Goal: Communication & Community: Answer question/provide support

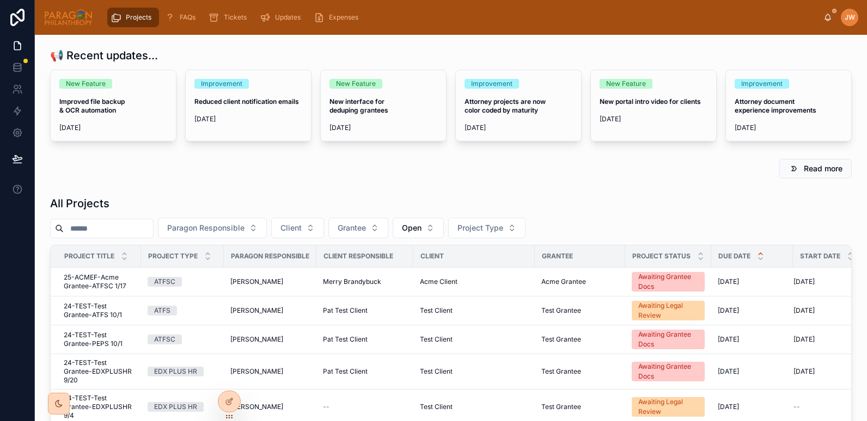
click at [121, 231] on input "text" at bounding box center [108, 228] width 89 height 15
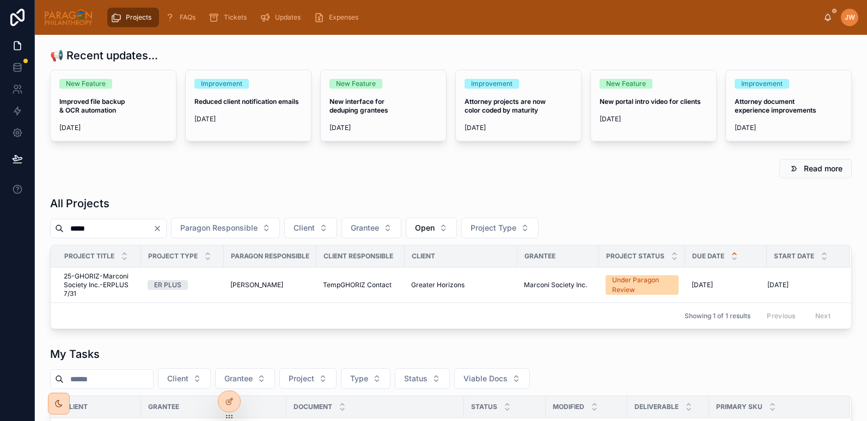
type input "*****"
drag, startPoint x: 109, startPoint y: 228, endPoint x: 57, endPoint y: 229, distance: 52.3
click at [57, 229] on div "*****" at bounding box center [108, 229] width 116 height 20
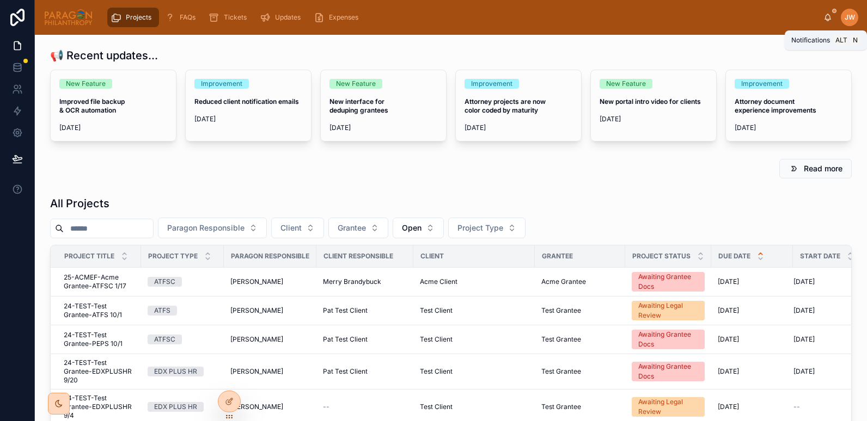
click at [825, 19] on icon at bounding box center [828, 16] width 6 height 5
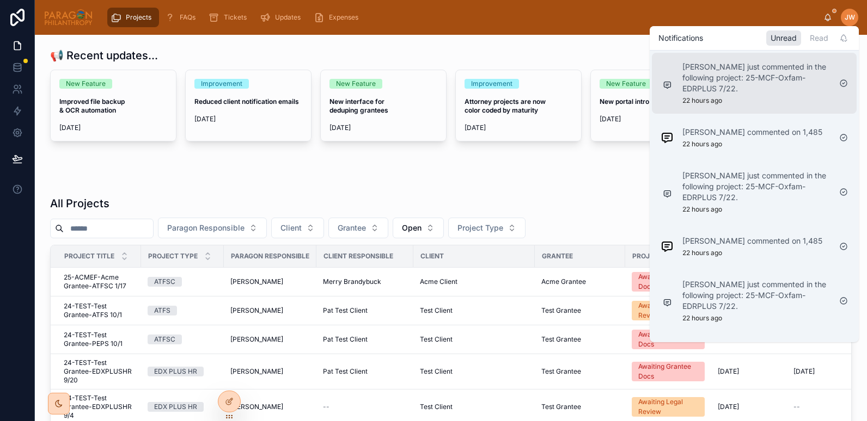
click at [739, 81] on p "[PERSON_NAME] just commented in the following project: 25-MCF-Oxfam-EDRPLUS 7/2…" at bounding box center [756, 78] width 148 height 33
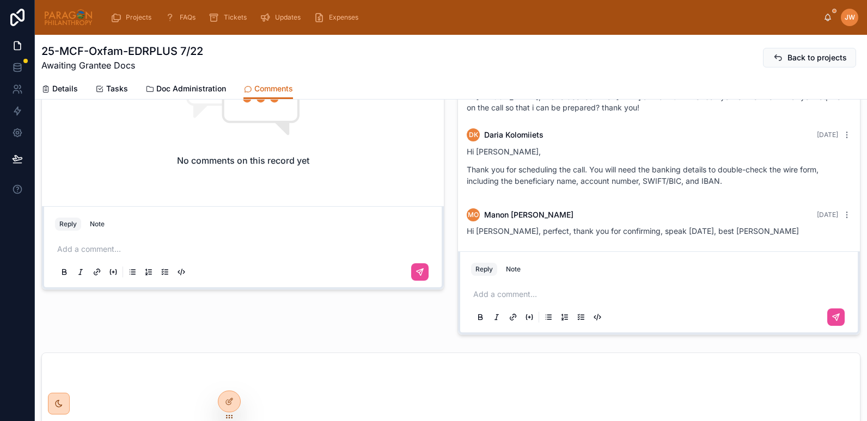
scroll to position [451, 0]
click at [830, 19] on icon at bounding box center [828, 16] width 6 height 5
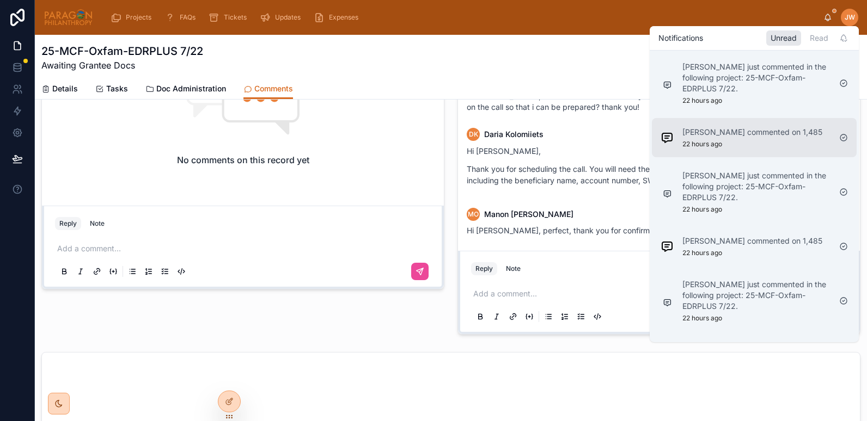
click at [707, 135] on p "[PERSON_NAME] commented on 1,485" at bounding box center [752, 132] width 140 height 11
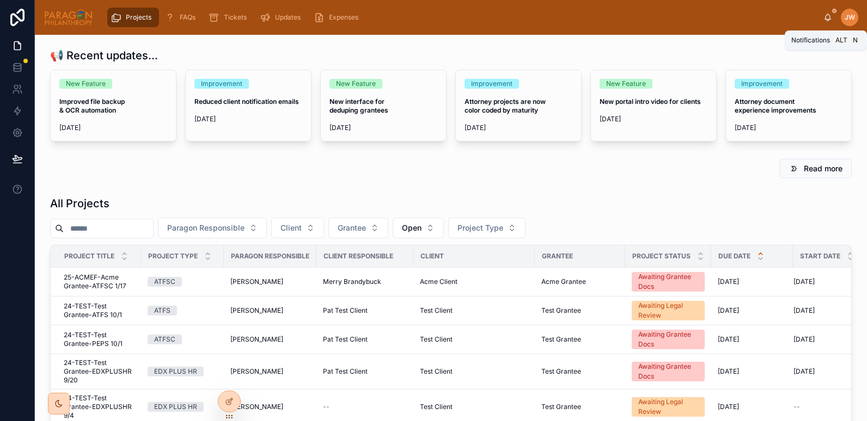
click at [826, 19] on icon at bounding box center [828, 16] width 6 height 5
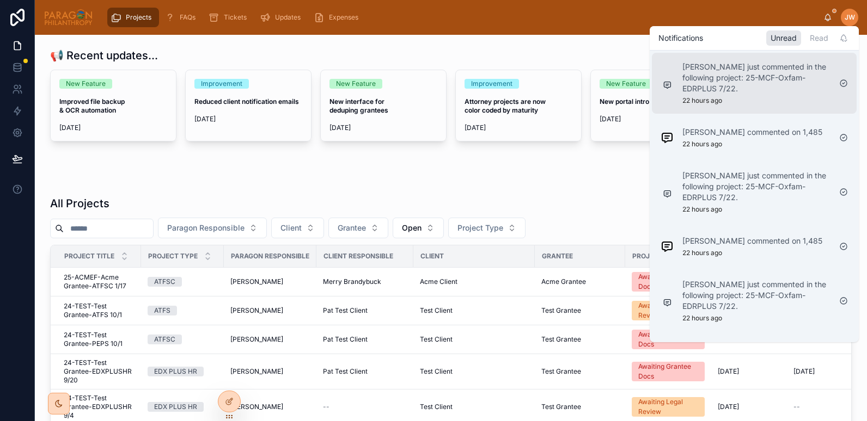
click at [731, 91] on p "[PERSON_NAME] just commented in the following project: 25-MCF-Oxfam-EDRPLUS 7/2…" at bounding box center [756, 78] width 148 height 33
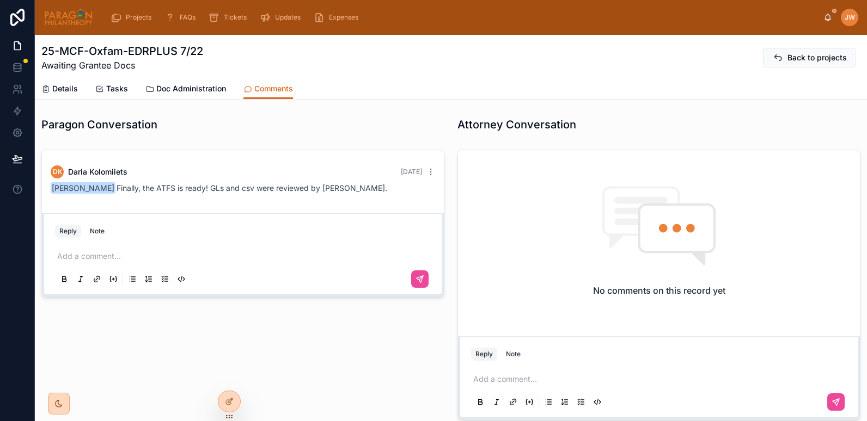
scroll to position [1000, 0]
click at [826, 20] on icon at bounding box center [827, 20] width 2 height 2
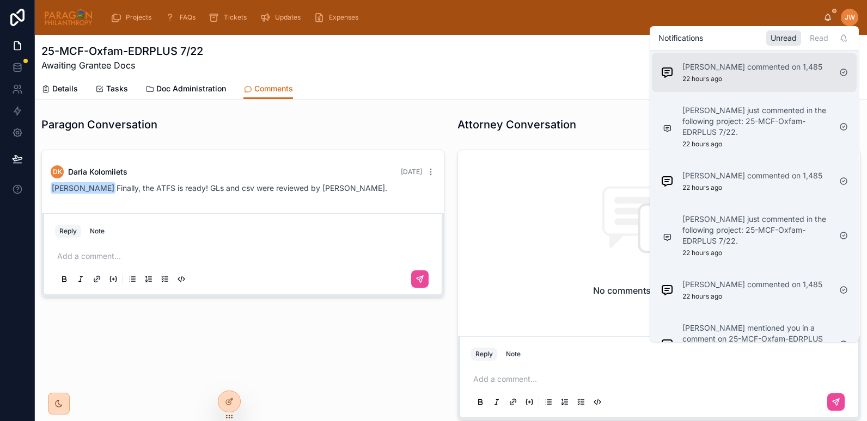
click at [754, 70] on p "[PERSON_NAME] commented on 1,485" at bounding box center [752, 67] width 140 height 11
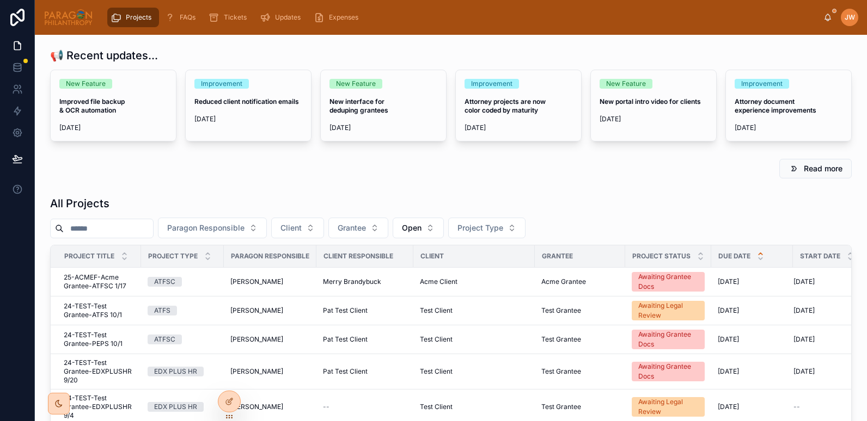
click at [825, 21] on icon at bounding box center [827, 17] width 9 height 9
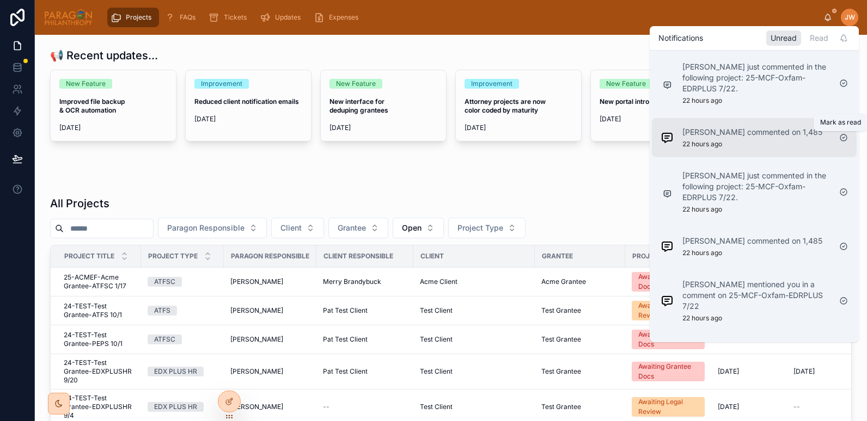
click at [841, 138] on icon at bounding box center [843, 137] width 9 height 9
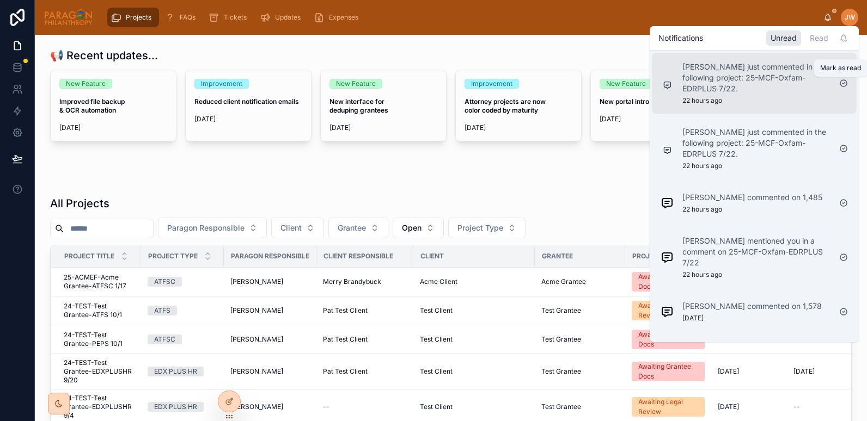
click at [843, 81] on icon at bounding box center [843, 83] width 9 height 9
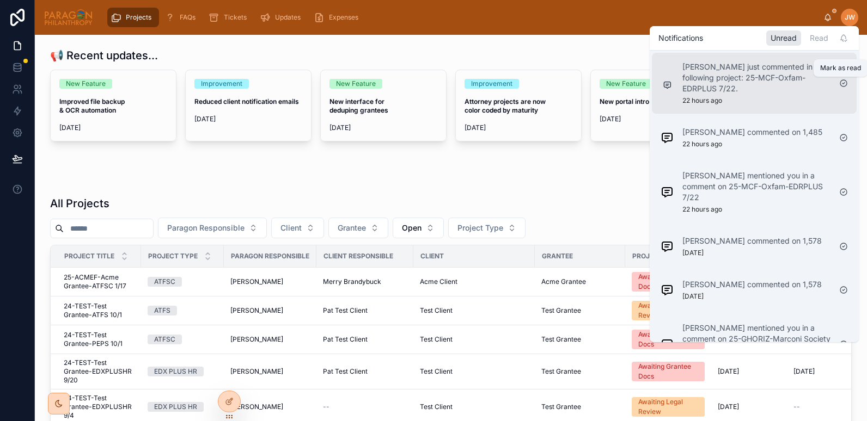
click at [842, 81] on icon at bounding box center [843, 83] width 7 height 7
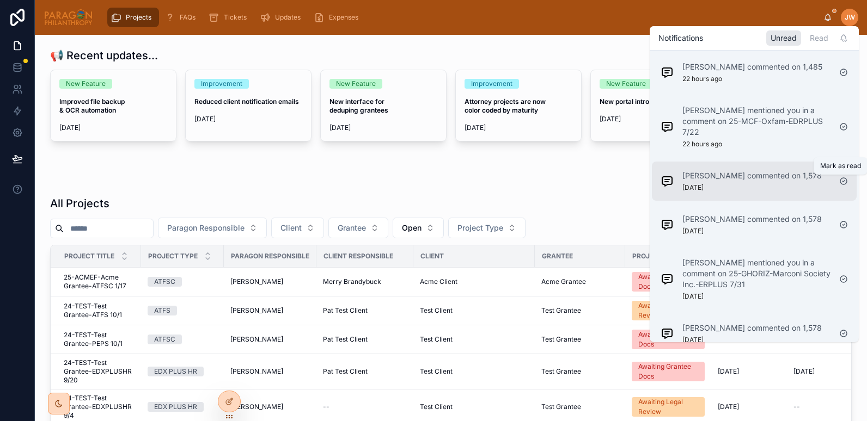
click at [843, 181] on icon at bounding box center [843, 181] width 9 height 9
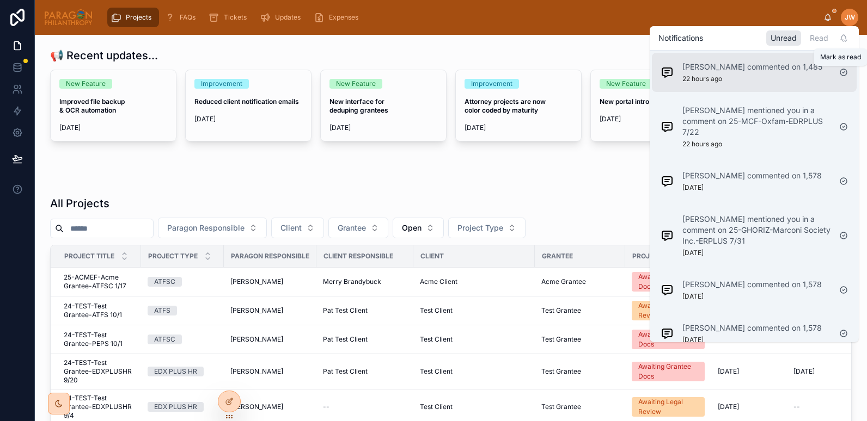
click at [842, 71] on icon at bounding box center [843, 72] width 9 height 9
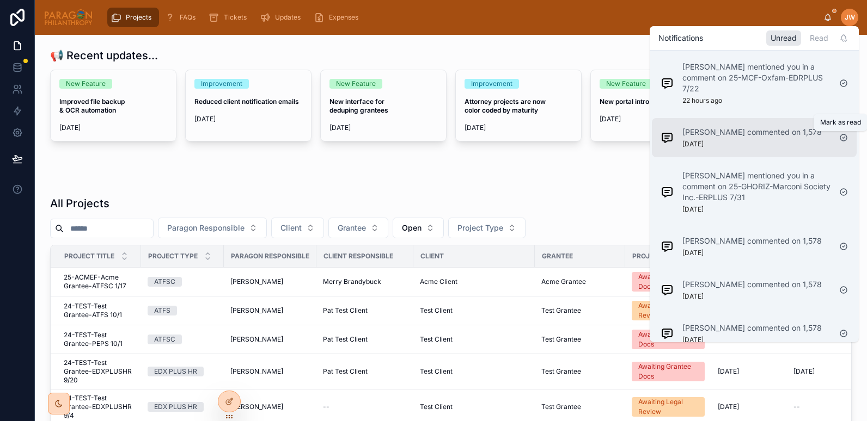
click at [842, 140] on icon at bounding box center [843, 137] width 7 height 7
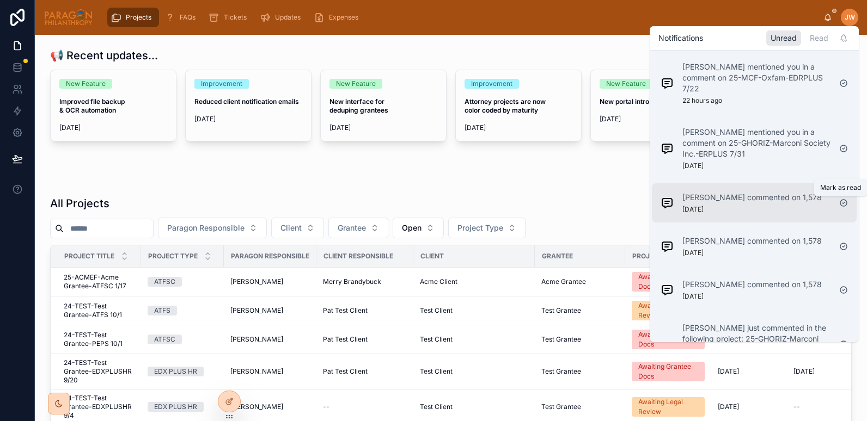
click at [844, 204] on icon at bounding box center [843, 203] width 9 height 9
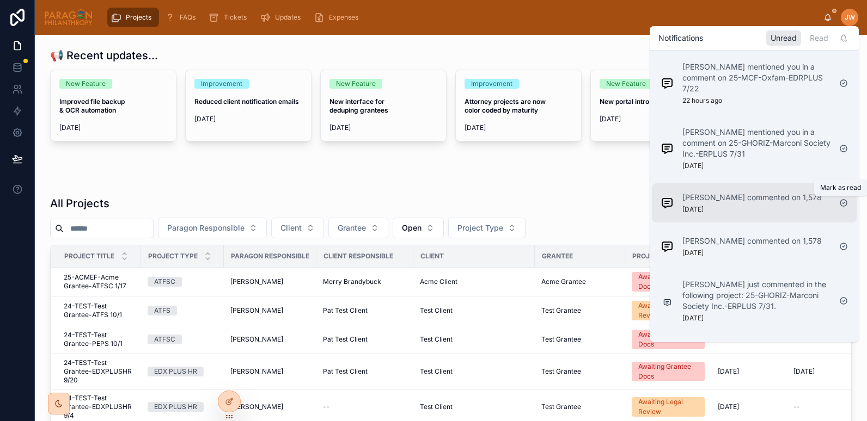
click at [843, 203] on icon at bounding box center [843, 203] width 9 height 9
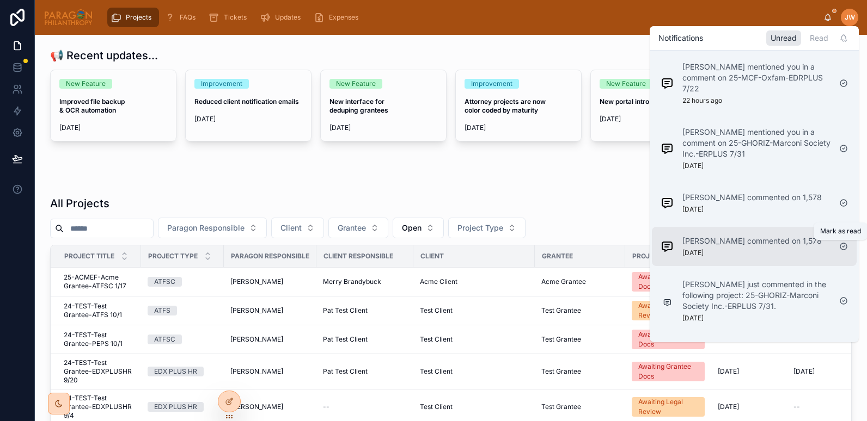
click at [844, 247] on icon at bounding box center [843, 246] width 9 height 9
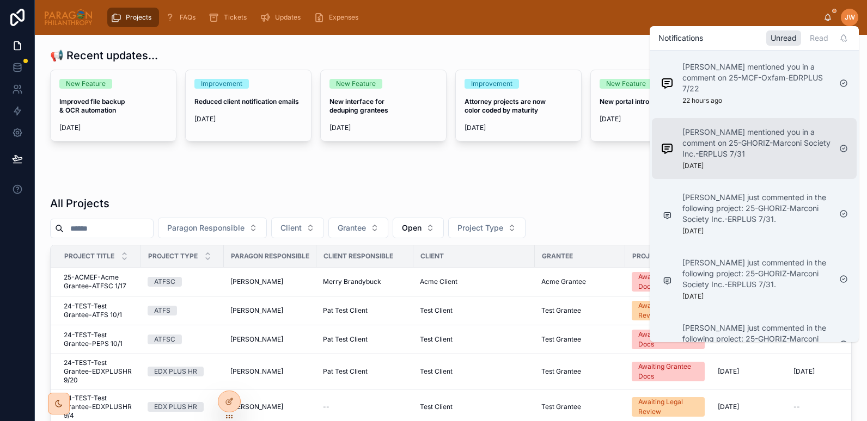
click at [726, 156] on p "[PERSON_NAME] mentioned you in a comment on 25-GHORIZ-Marconi Society Inc.-ERPL…" at bounding box center [756, 143] width 148 height 33
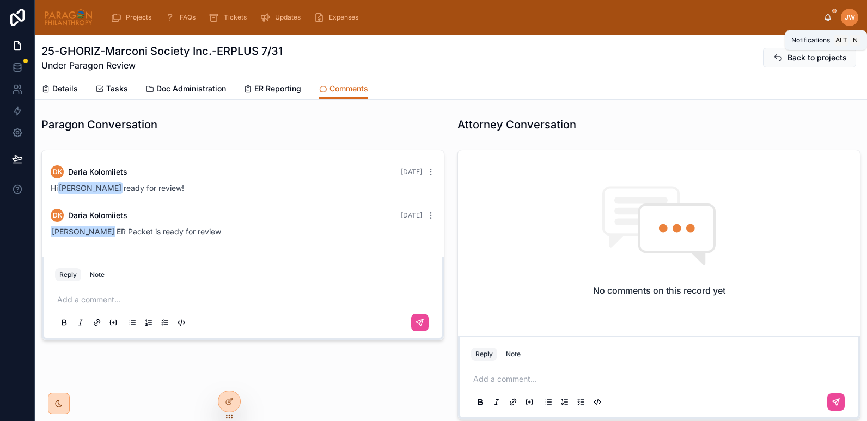
click at [829, 17] on icon at bounding box center [827, 17] width 9 height 9
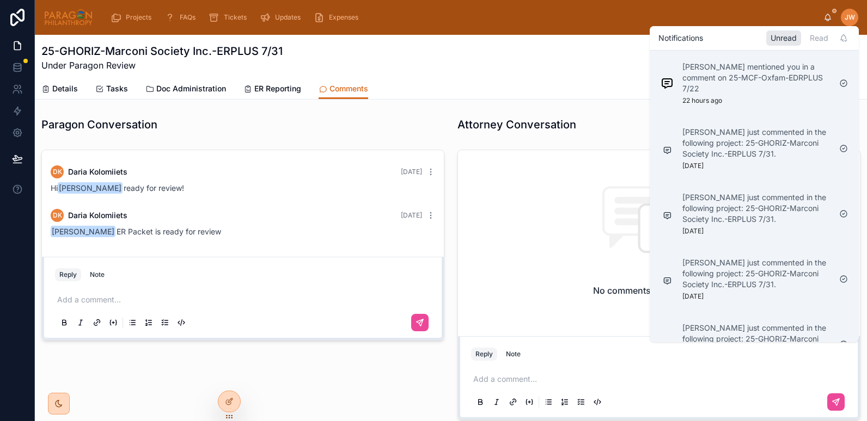
click at [451, 311] on div "No comments on this record yet Reply Note Add a comment..." at bounding box center [659, 284] width 416 height 279
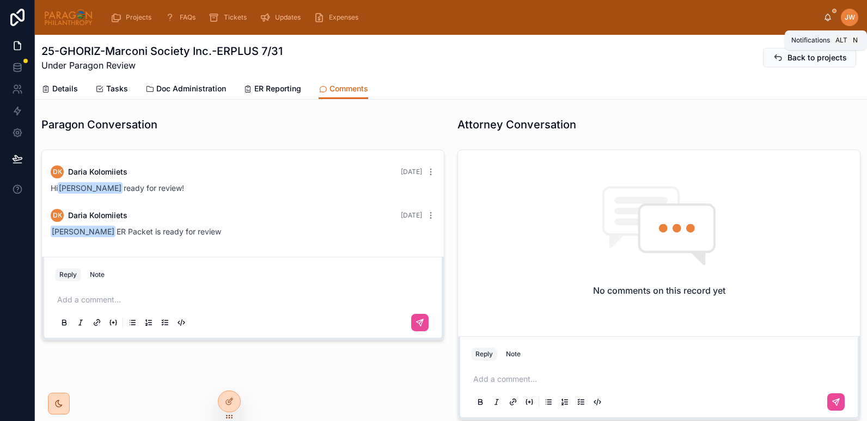
click at [831, 16] on icon at bounding box center [827, 17] width 9 height 9
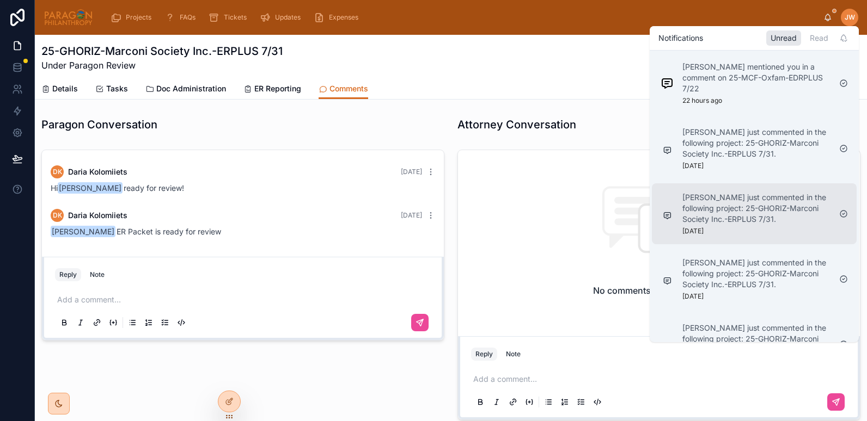
click at [783, 218] on p "[PERSON_NAME] just commented in the following project: 25-GHORIZ-Marconi Societ…" at bounding box center [756, 208] width 148 height 33
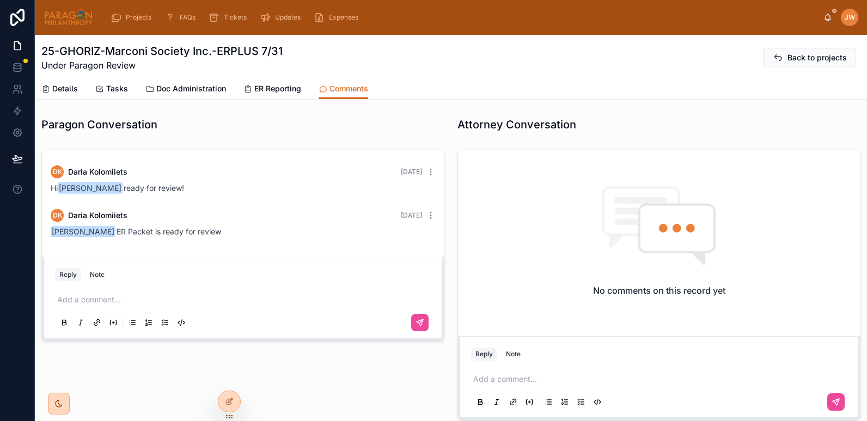
click at [826, 22] on div "[PERSON_NAME]" at bounding box center [840, 17] width 35 height 17
click at [826, 19] on icon at bounding box center [827, 17] width 9 height 9
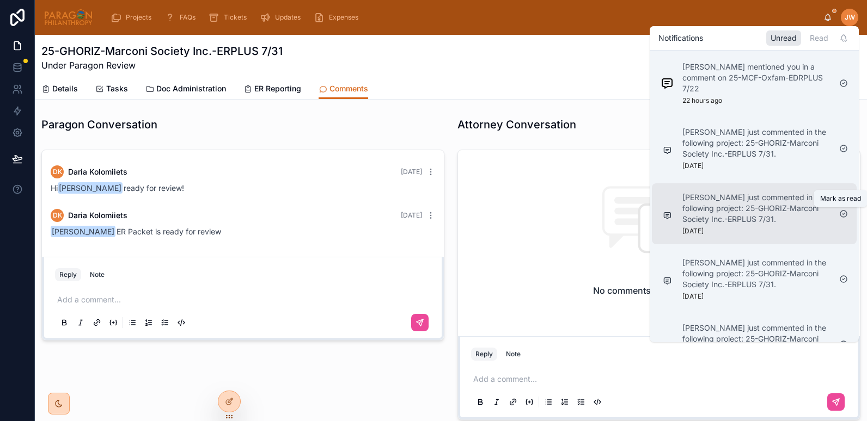
click at [845, 216] on icon at bounding box center [843, 214] width 9 height 9
click at [844, 212] on icon at bounding box center [843, 214] width 9 height 9
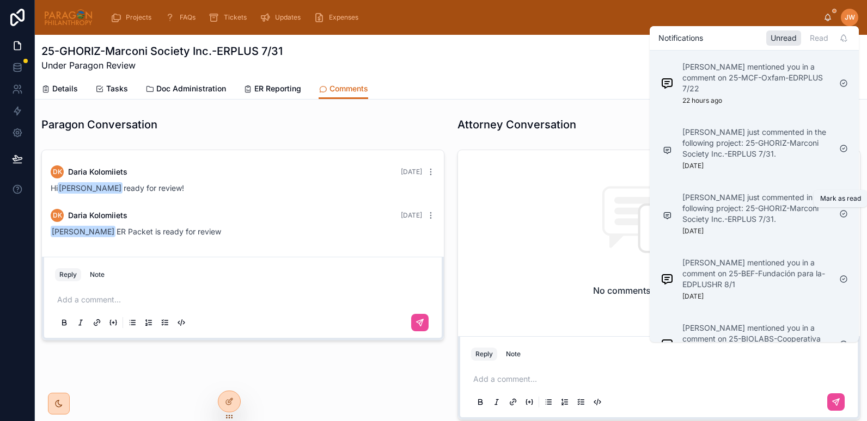
click at [844, 212] on icon at bounding box center [843, 214] width 9 height 9
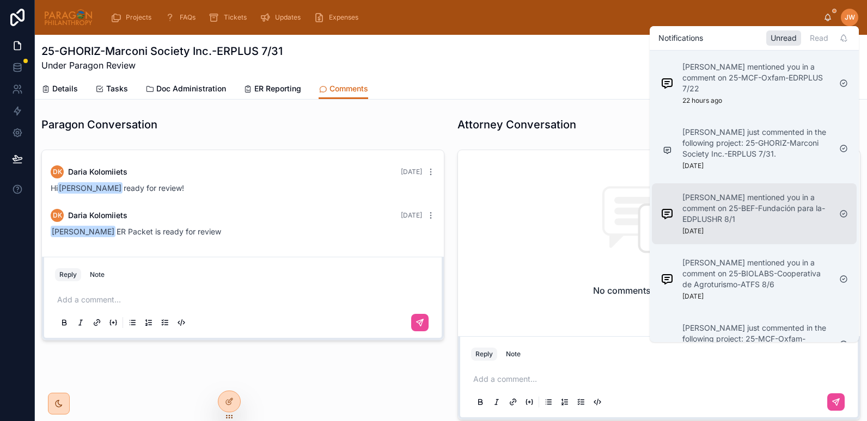
click at [741, 220] on p "[PERSON_NAME] mentioned you in a comment on 25-BEF-Fundación para la-EDPLUSHR 8…" at bounding box center [756, 208] width 148 height 33
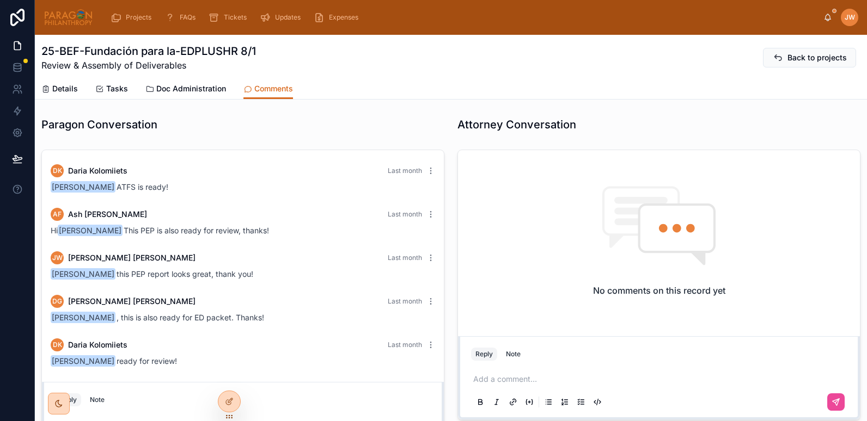
scroll to position [21, 0]
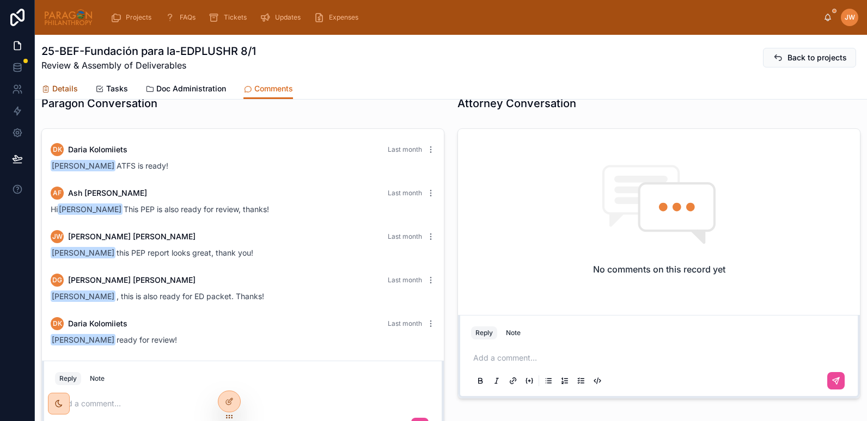
click at [70, 85] on span "Details" at bounding box center [65, 88] width 26 height 11
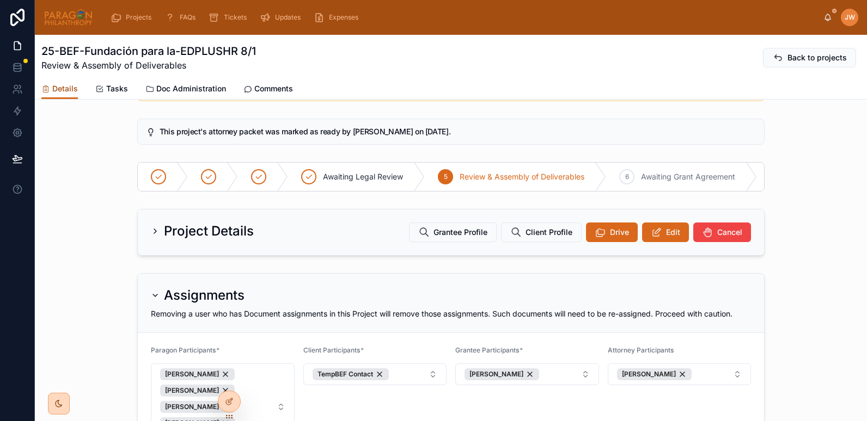
scroll to position [44, 0]
click at [667, 237] on span "Edit" at bounding box center [673, 231] width 14 height 11
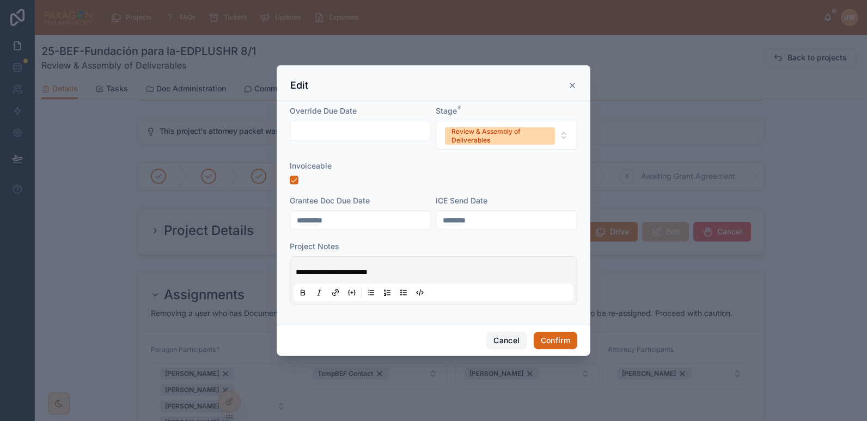
click at [504, 335] on button "Cancel" at bounding box center [506, 340] width 40 height 17
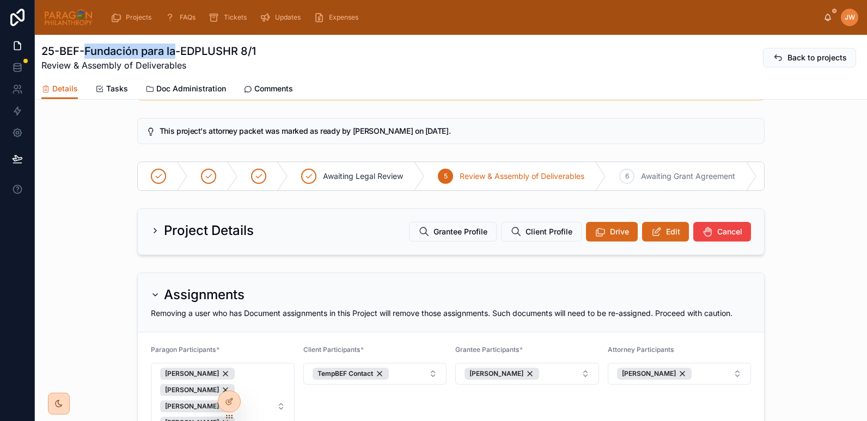
drag, startPoint x: 84, startPoint y: 50, endPoint x: 179, endPoint y: 52, distance: 94.2
click at [179, 52] on h1 "25-BEF-Fundación para la-EDPLUSHR 8/1" at bounding box center [148, 51] width 214 height 15
copy h1 "Fundación para la"
click at [659, 238] on button "Edit" at bounding box center [665, 232] width 47 height 20
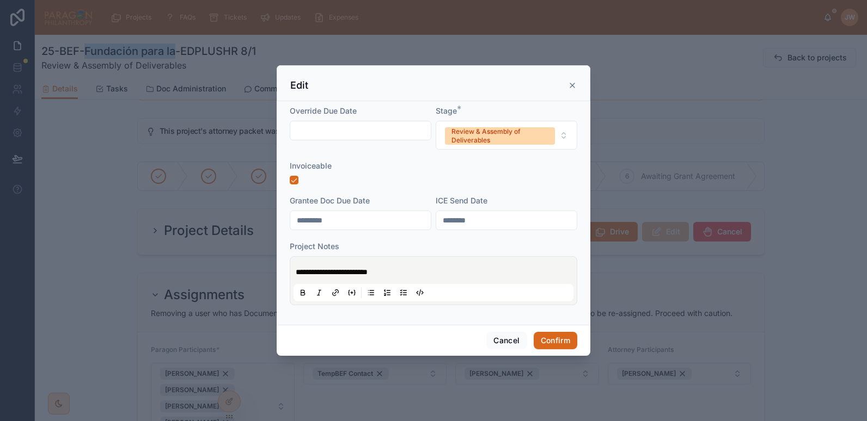
click at [297, 274] on span "**********" at bounding box center [332, 272] width 72 height 8
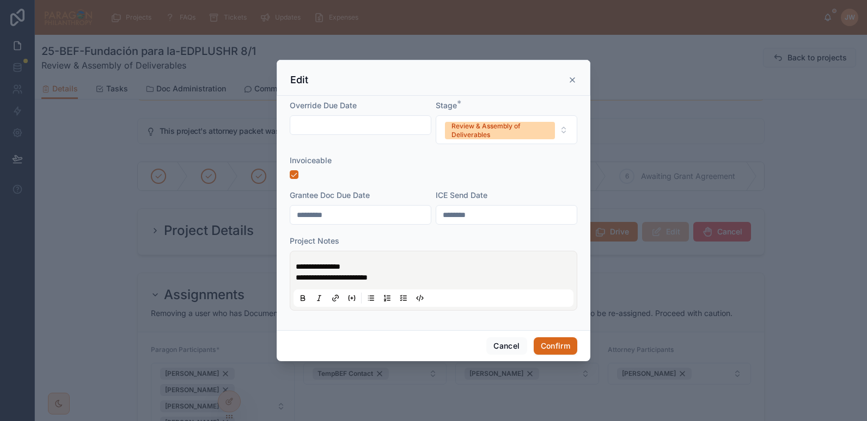
click at [316, 266] on span "**********" at bounding box center [318, 267] width 45 height 8
click at [442, 256] on div "**********" at bounding box center [433, 281] width 280 height 52
click at [406, 262] on p "**********" at bounding box center [436, 272] width 280 height 22
click at [561, 346] on button "Confirm" at bounding box center [555, 345] width 44 height 17
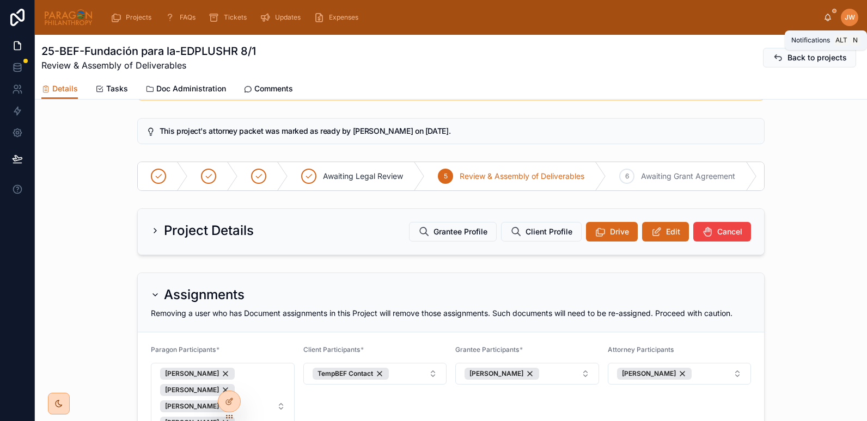
click at [825, 21] on icon at bounding box center [827, 17] width 9 height 9
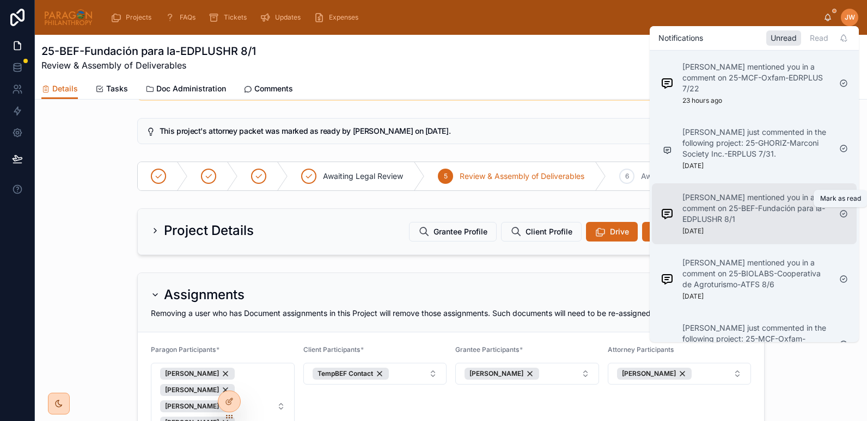
click at [842, 215] on icon at bounding box center [843, 214] width 9 height 9
click at [736, 222] on p "[PERSON_NAME] mentioned you in a comment on 25-BIOLABS-Cooperativa de Agroturis…" at bounding box center [756, 208] width 148 height 33
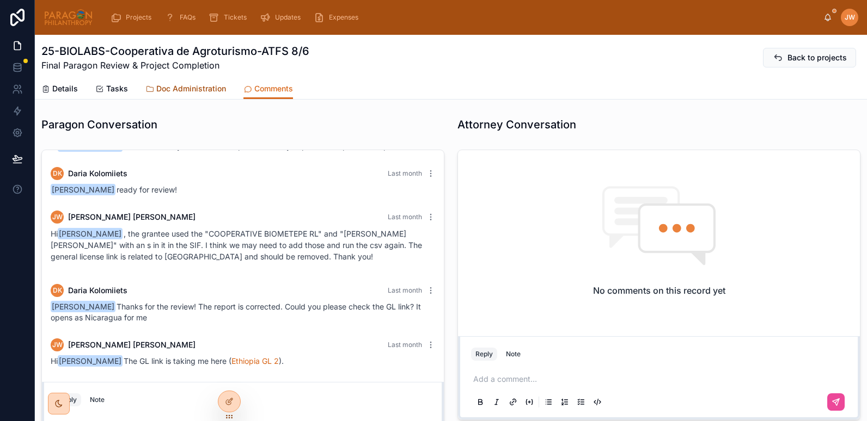
click at [189, 89] on span "Doc Administration" at bounding box center [191, 88] width 70 height 11
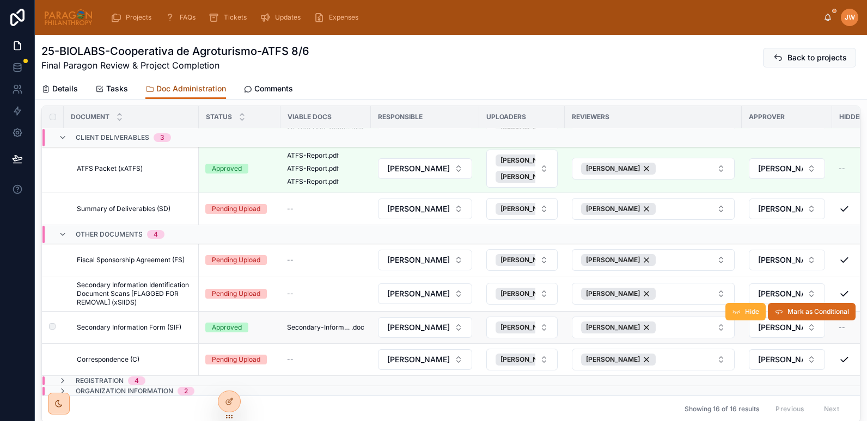
scroll to position [206, 0]
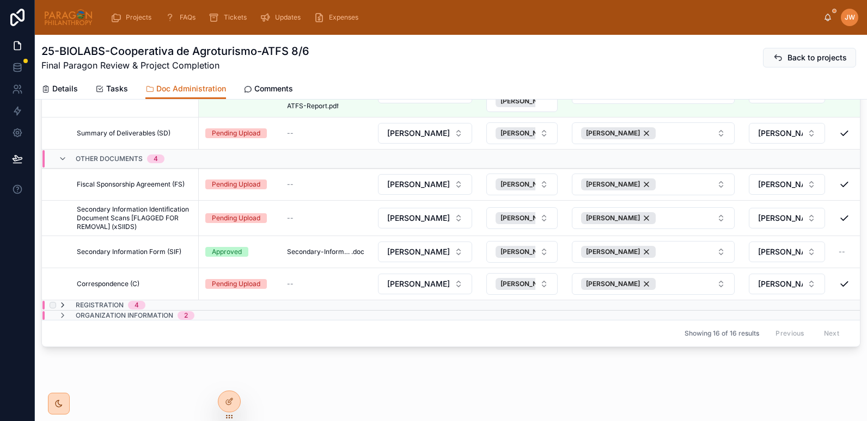
click at [65, 301] on icon at bounding box center [62, 305] width 9 height 9
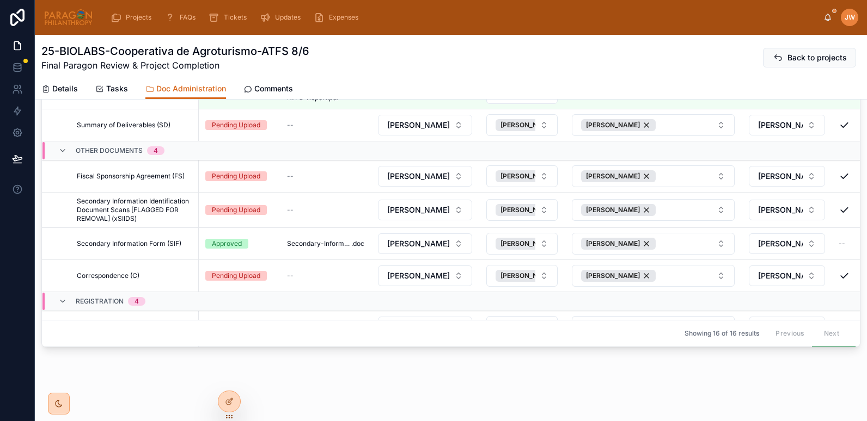
scroll to position [328, 0]
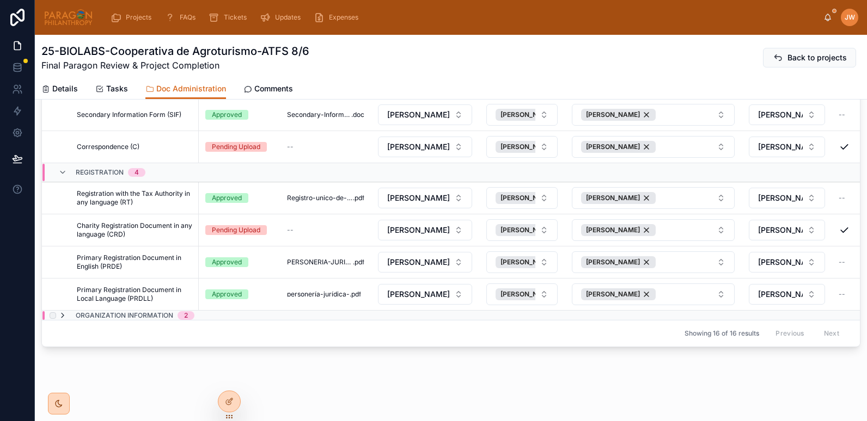
click at [65, 311] on icon at bounding box center [62, 315] width 9 height 9
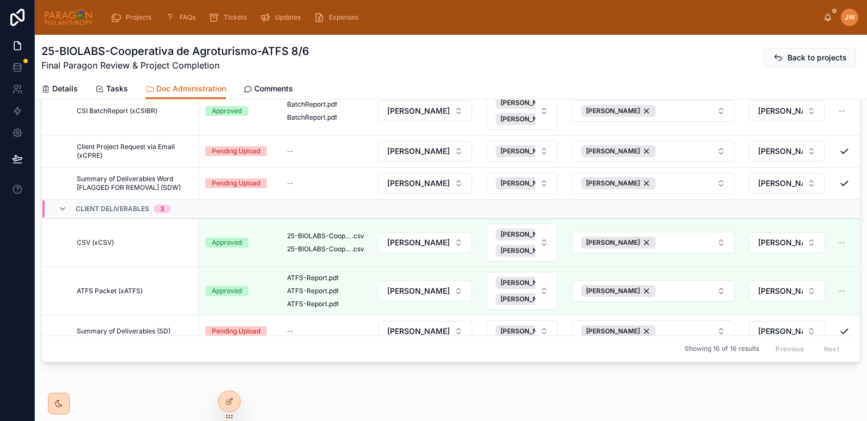
scroll to position [0, 0]
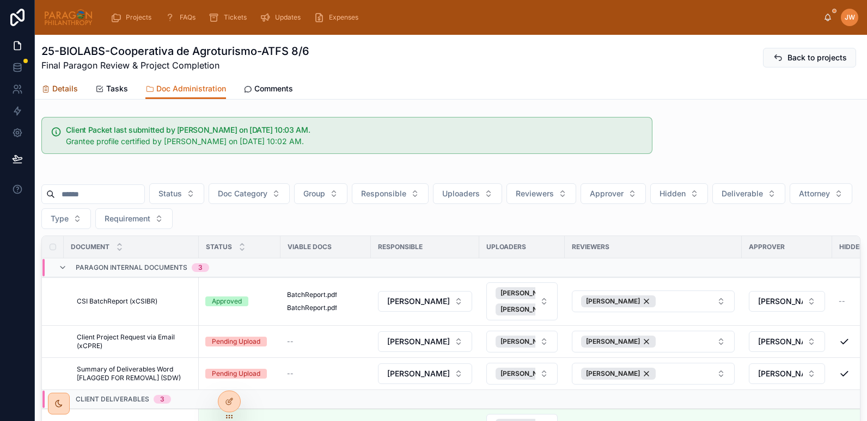
click at [63, 91] on span "Details" at bounding box center [65, 88] width 26 height 11
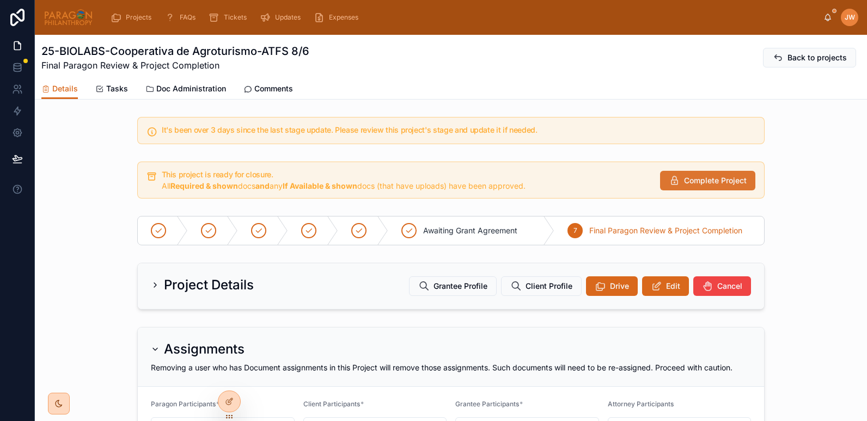
click at [707, 186] on button "Complete Project" at bounding box center [707, 181] width 95 height 20
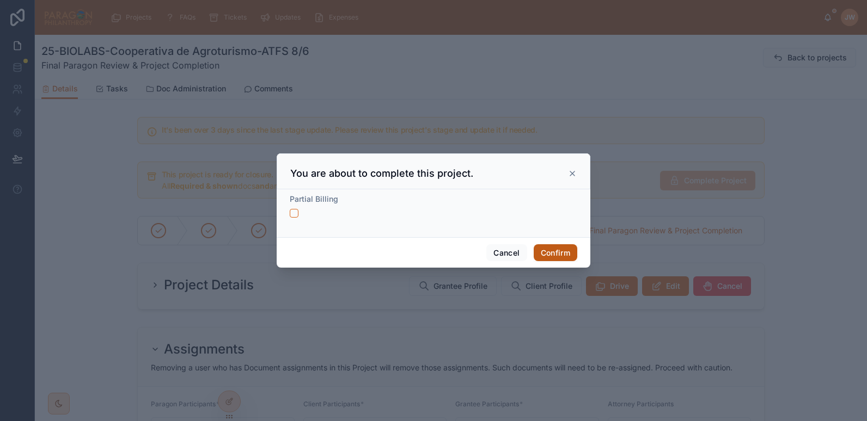
click at [567, 253] on button "Confirm" at bounding box center [555, 252] width 44 height 17
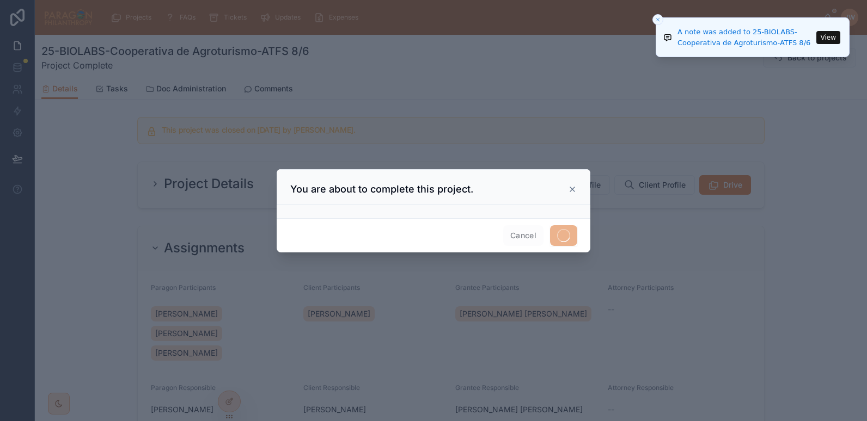
click at [656, 17] on icon "Close toast" at bounding box center [657, 19] width 7 height 7
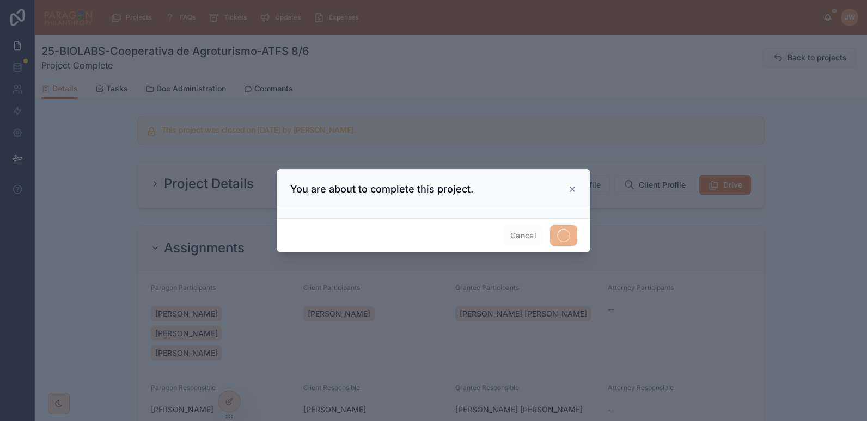
click at [828, 19] on div at bounding box center [433, 210] width 867 height 421
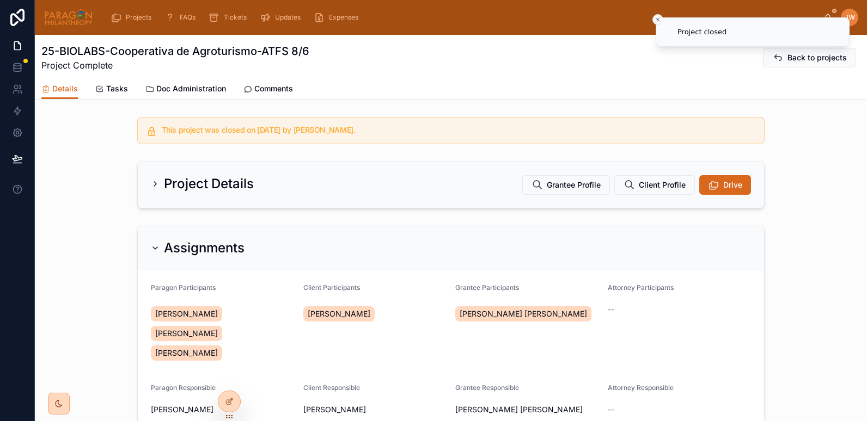
click at [658, 15] on button "Close toast" at bounding box center [657, 19] width 11 height 11
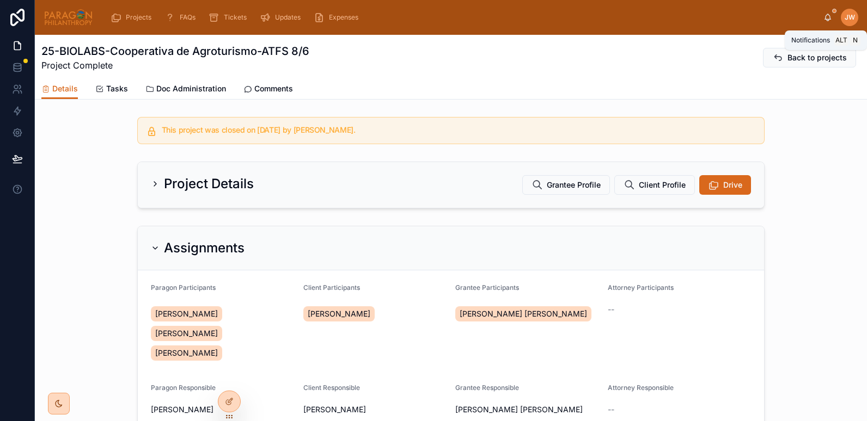
click at [827, 18] on icon at bounding box center [827, 17] width 9 height 9
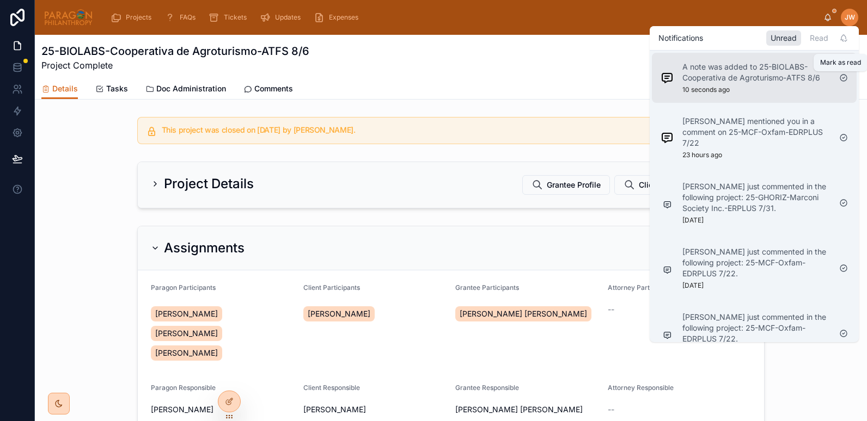
click at [844, 78] on icon at bounding box center [843, 77] width 9 height 9
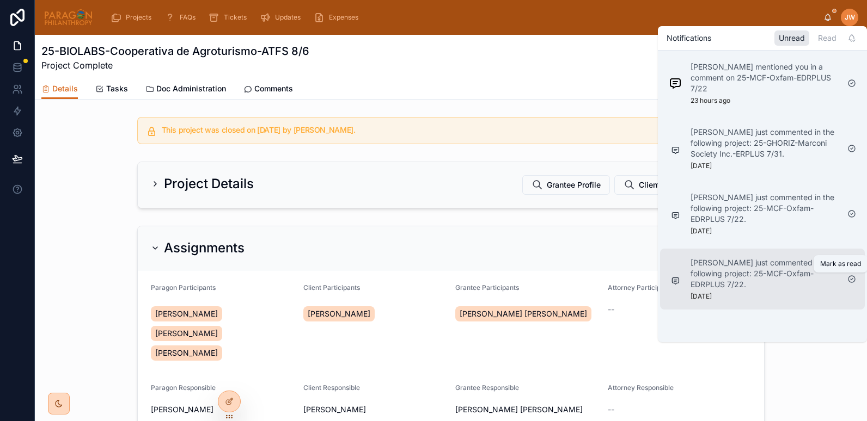
click at [852, 282] on icon at bounding box center [851, 279] width 9 height 9
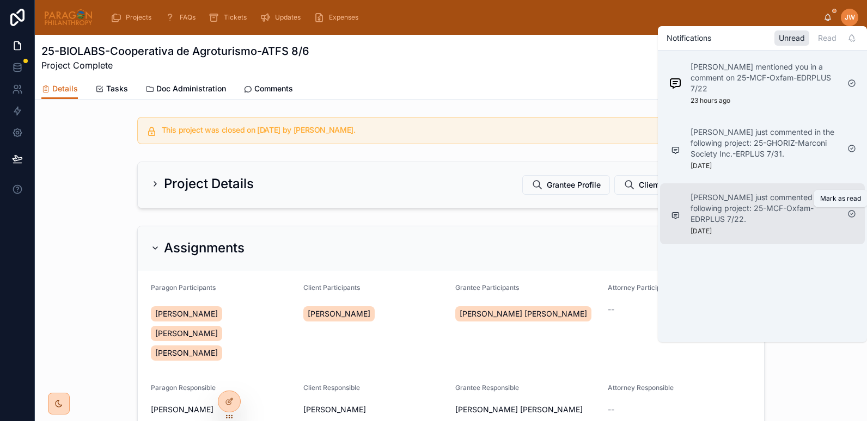
click at [854, 214] on icon at bounding box center [851, 214] width 9 height 9
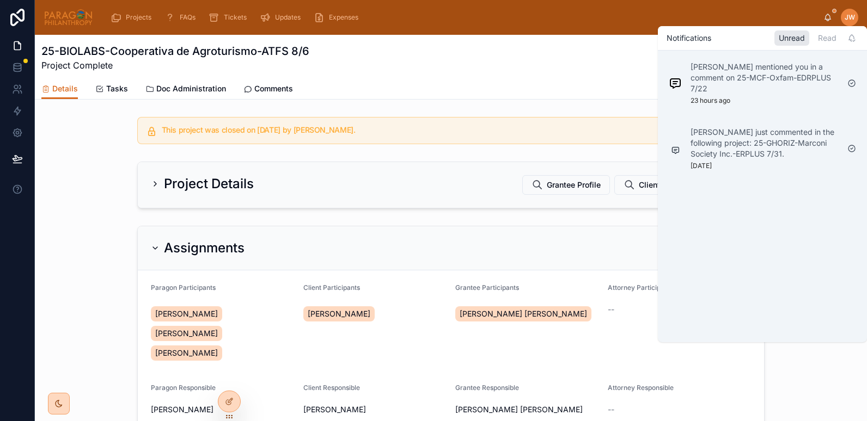
click at [511, 64] on div "25-BIOLABS-Cooperativa de Agroturismo-ATFS 8/6 Project Complete Back to projects" at bounding box center [450, 58] width 819 height 28
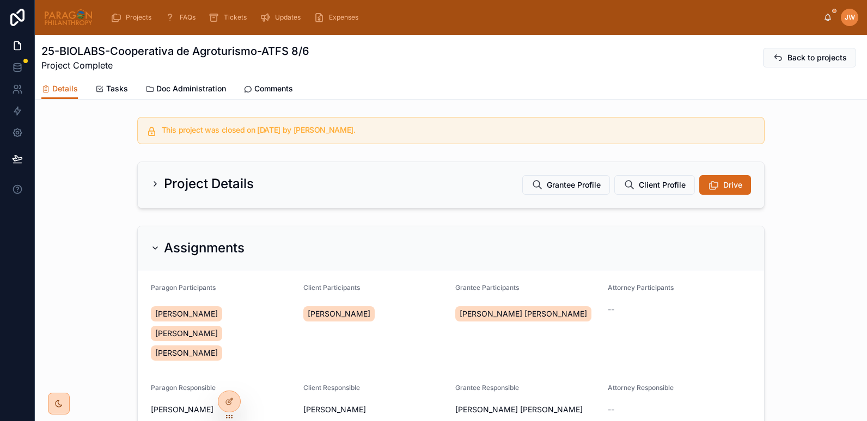
click at [71, 25] on img at bounding box center [69, 17] width 50 height 17
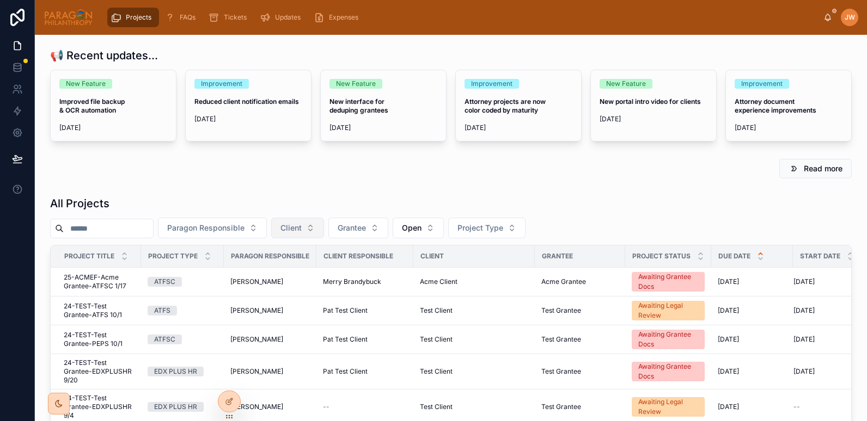
click at [324, 228] on button "Client" at bounding box center [297, 228] width 53 height 21
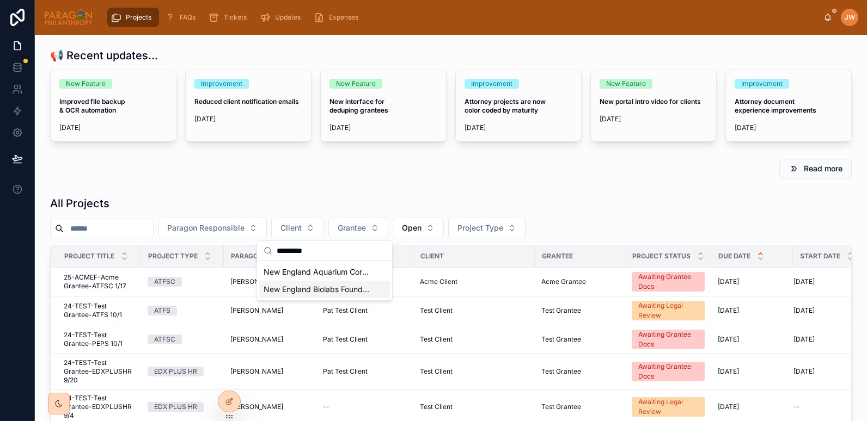
type input "*********"
click at [308, 295] on div "New England Biolabs Foundation" at bounding box center [324, 289] width 131 height 17
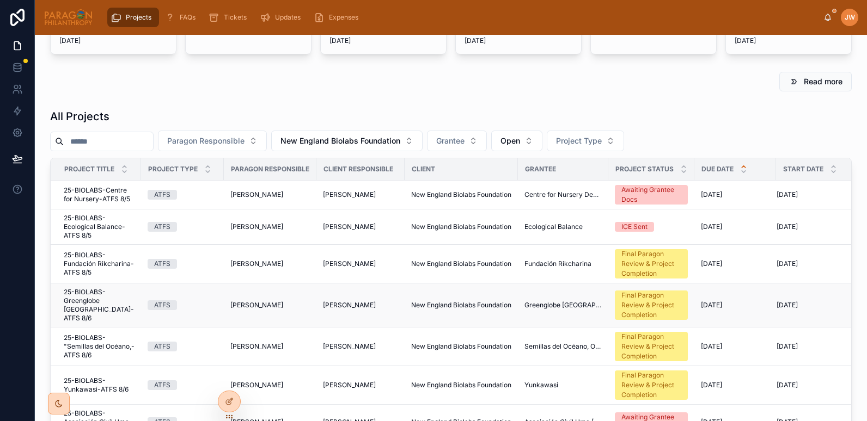
scroll to position [33, 0]
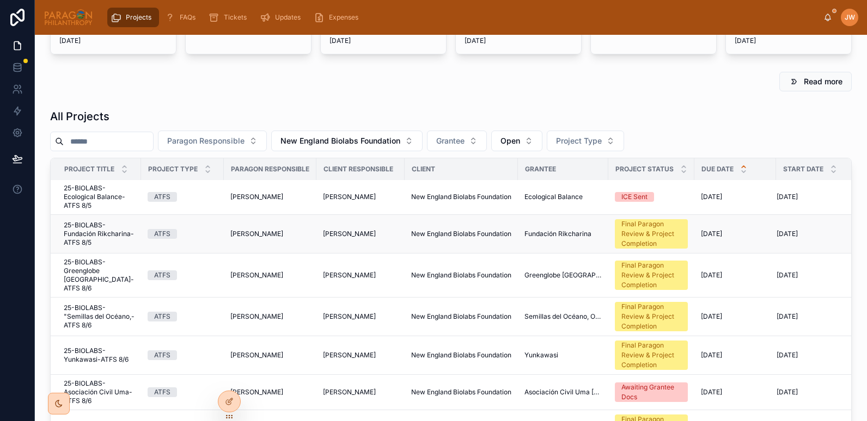
click at [89, 230] on span "25-BIOLABS-Fundación Rikcharina-ATFS 8/5" at bounding box center [99, 234] width 71 height 26
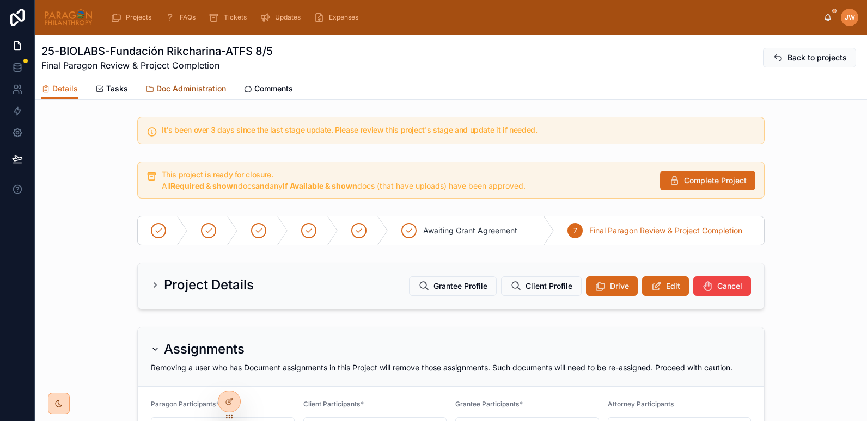
click at [161, 88] on span "Doc Administration" at bounding box center [191, 88] width 70 height 11
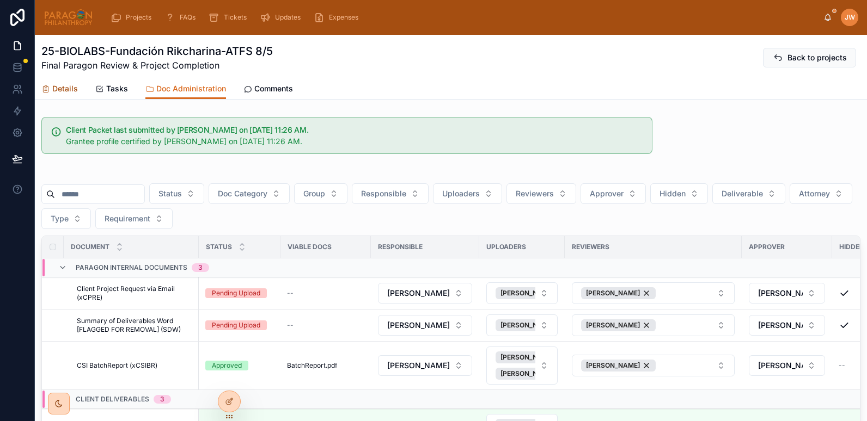
click at [66, 87] on span "Details" at bounding box center [65, 88] width 26 height 11
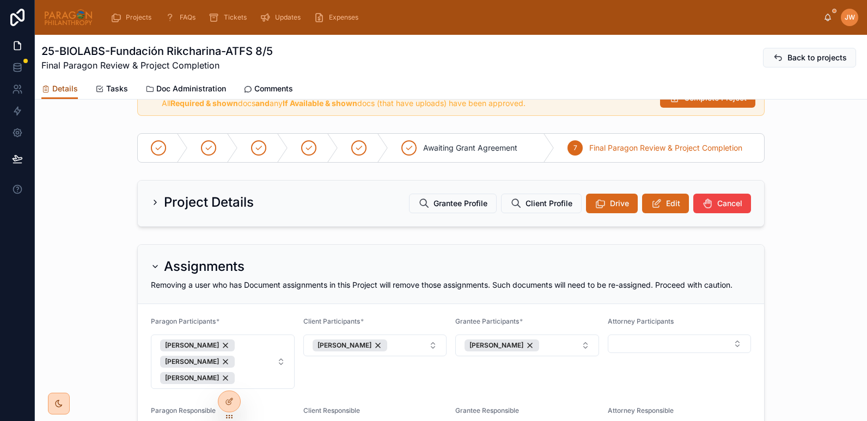
scroll to position [79, 0]
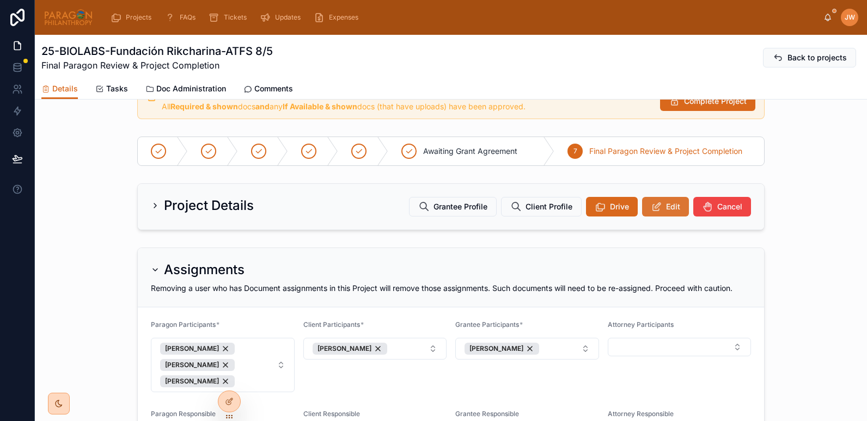
click at [666, 209] on span "Edit" at bounding box center [673, 206] width 14 height 11
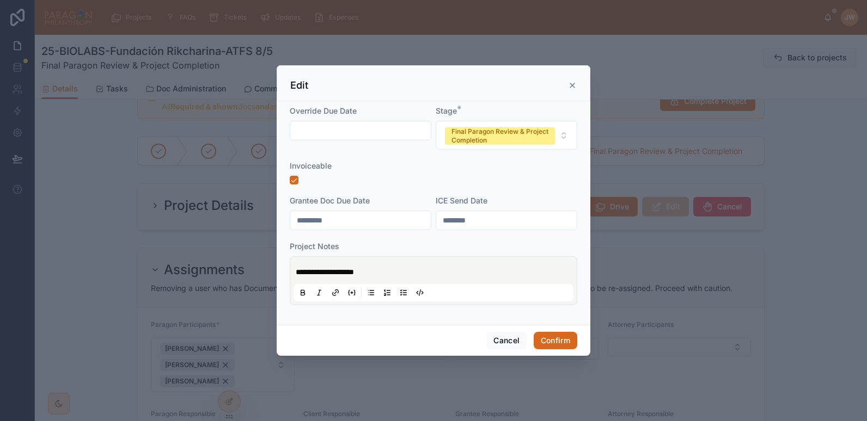
click at [572, 79] on div "Edit" at bounding box center [433, 85] width 286 height 13
click at [572, 91] on div "Edit" at bounding box center [433, 85] width 286 height 13
click at [570, 84] on icon at bounding box center [572, 85] width 4 height 4
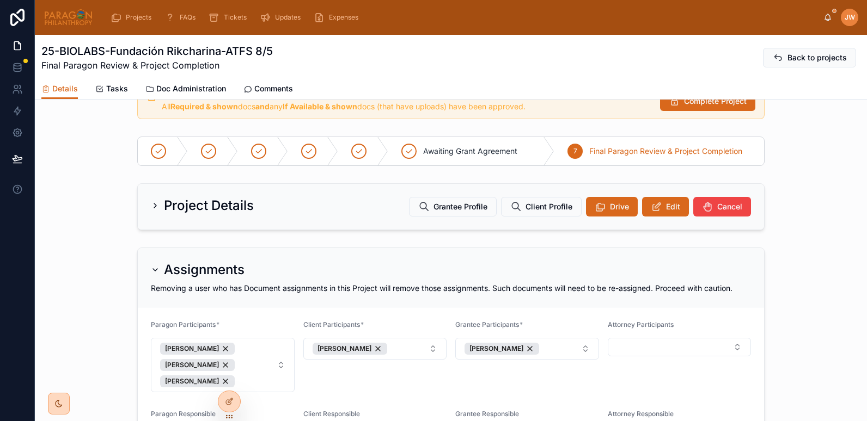
scroll to position [0, 0]
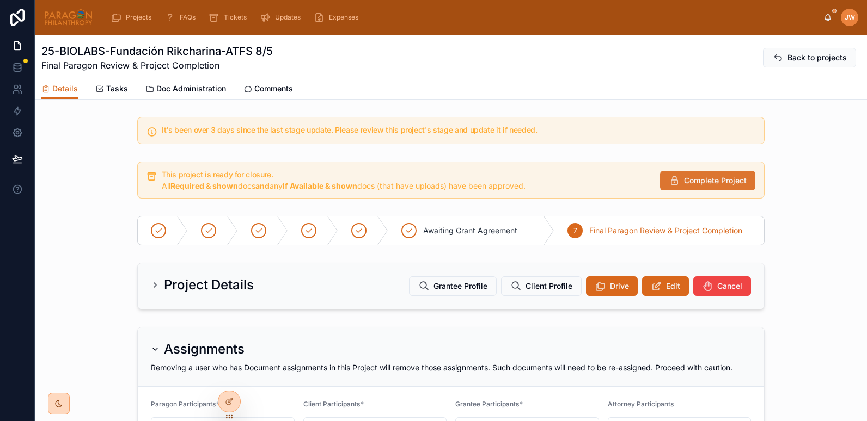
click at [688, 189] on button "Complete Project" at bounding box center [707, 181] width 95 height 20
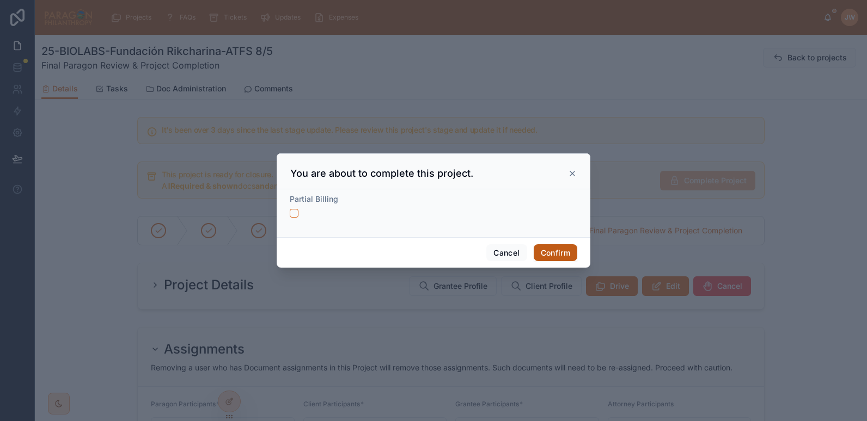
click at [557, 254] on button "Confirm" at bounding box center [555, 252] width 44 height 17
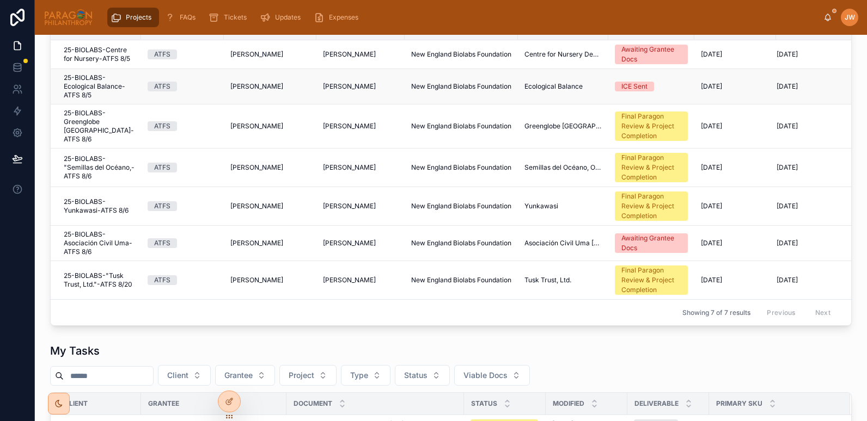
scroll to position [229, 0]
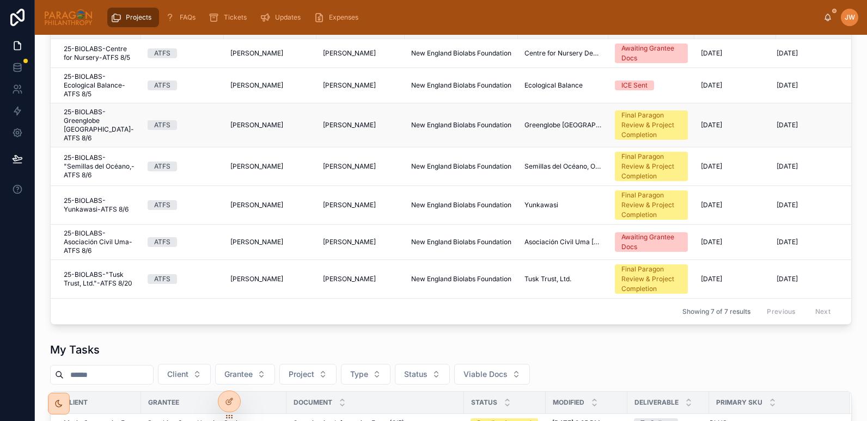
click at [79, 124] on span "25-BIOLABS-Greenglobe [GEOGRAPHIC_DATA]-ATFS 8/6" at bounding box center [99, 125] width 71 height 35
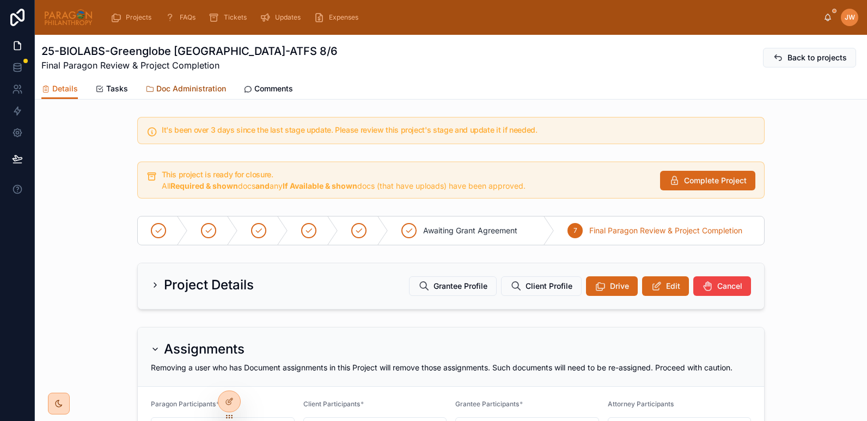
click at [174, 93] on span "Doc Administration" at bounding box center [191, 88] width 70 height 11
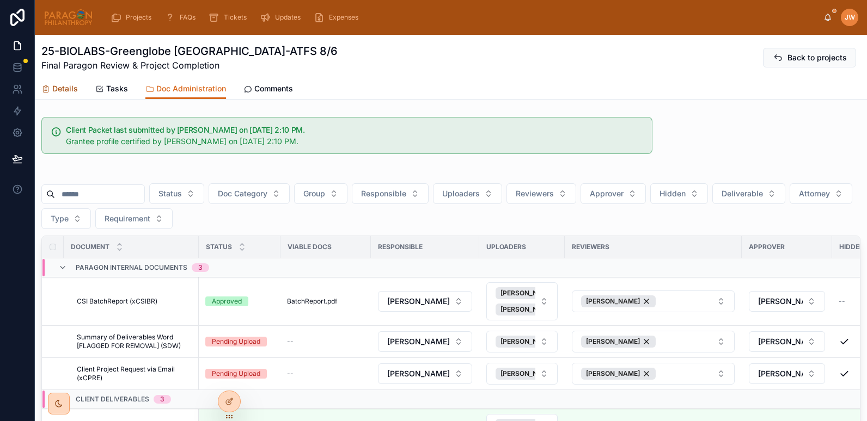
click at [58, 90] on span "Details" at bounding box center [65, 88] width 26 height 11
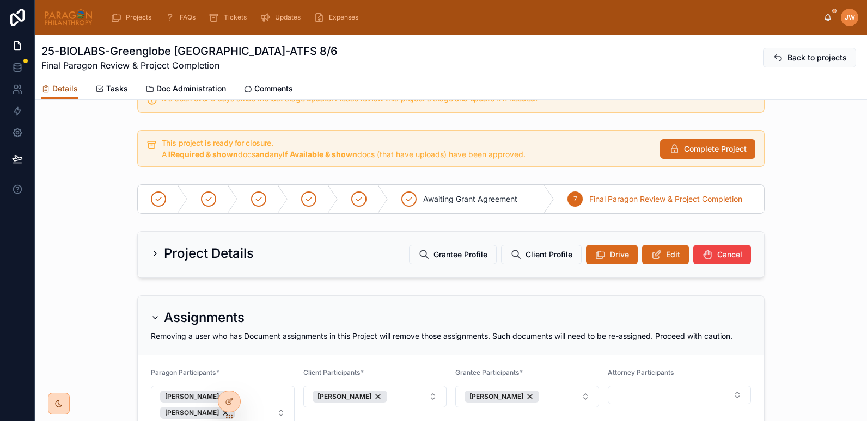
scroll to position [31, 0]
click at [670, 253] on span "Edit" at bounding box center [673, 255] width 14 height 11
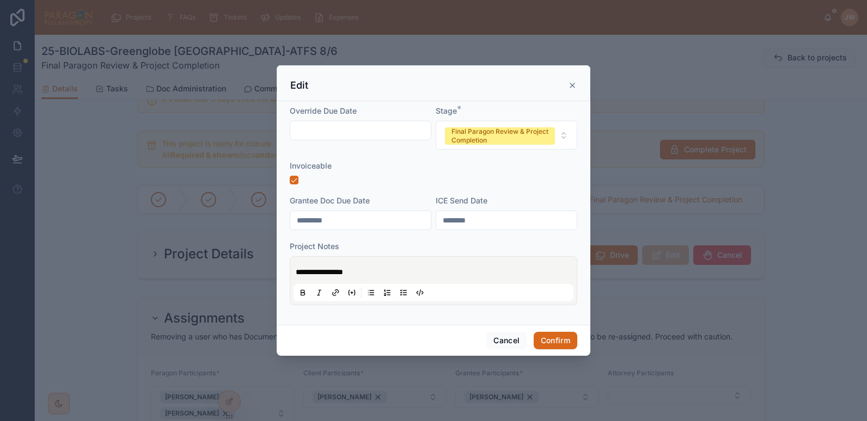
click at [573, 83] on icon at bounding box center [572, 85] width 9 height 9
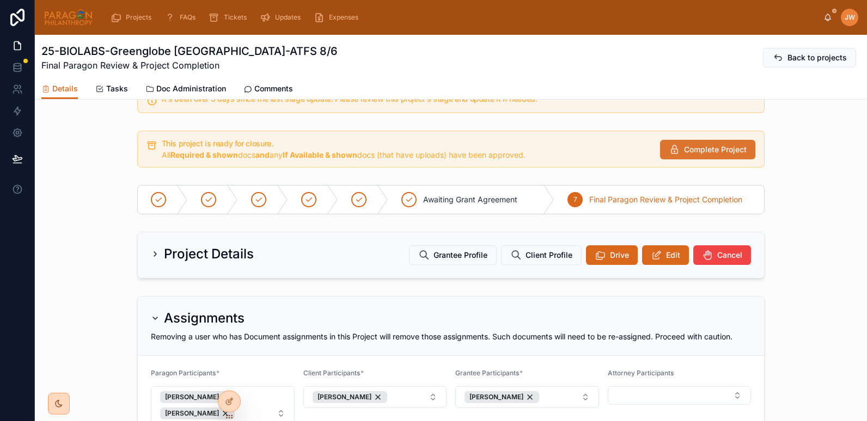
click at [693, 143] on button "Complete Project" at bounding box center [707, 150] width 95 height 20
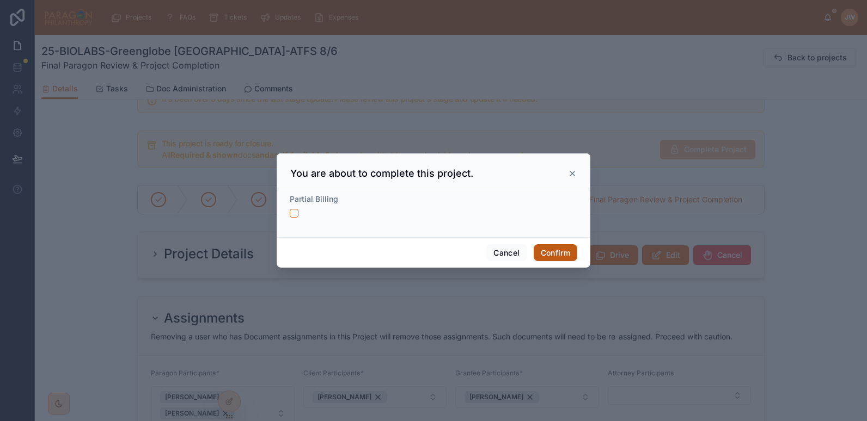
click at [549, 246] on button "Confirm" at bounding box center [555, 252] width 44 height 17
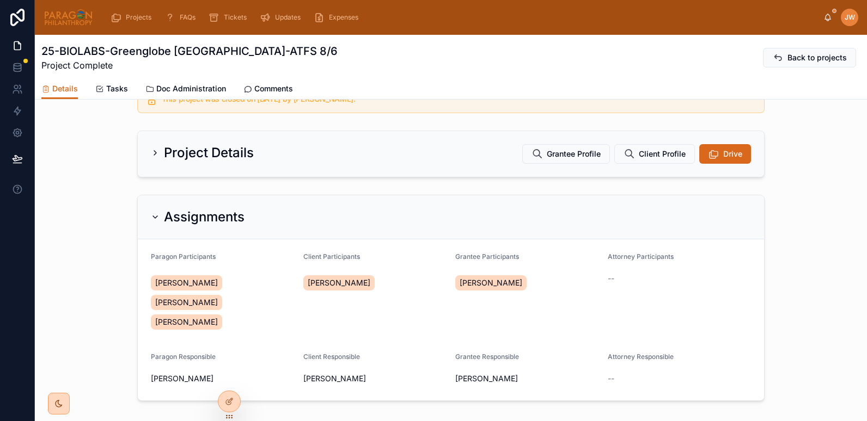
scroll to position [0, 0]
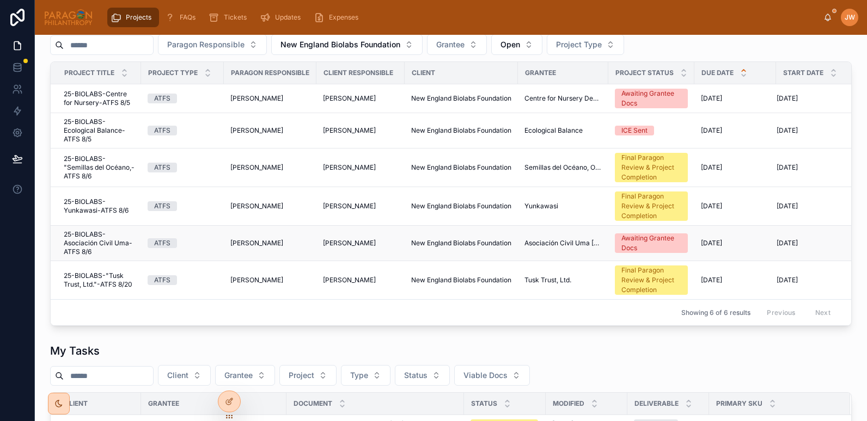
scroll to position [184, 0]
click at [78, 209] on span "25-BIOLABS-Yunkawasi-ATFS 8/6" at bounding box center [99, 205] width 71 height 17
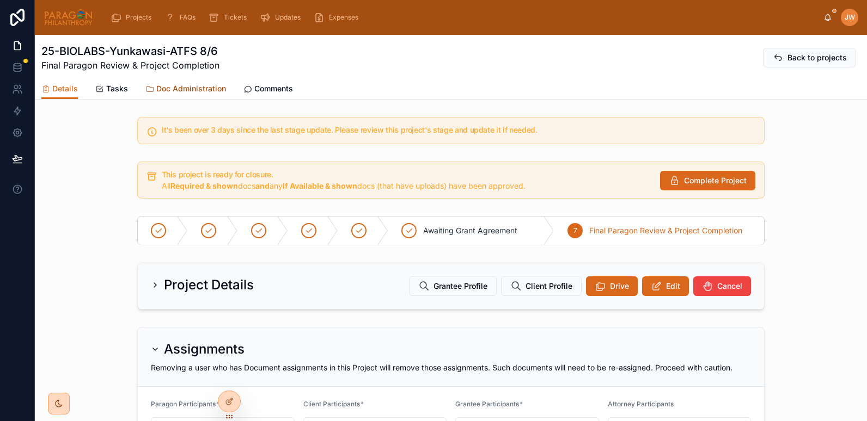
click at [183, 88] on span "Doc Administration" at bounding box center [191, 88] width 70 height 11
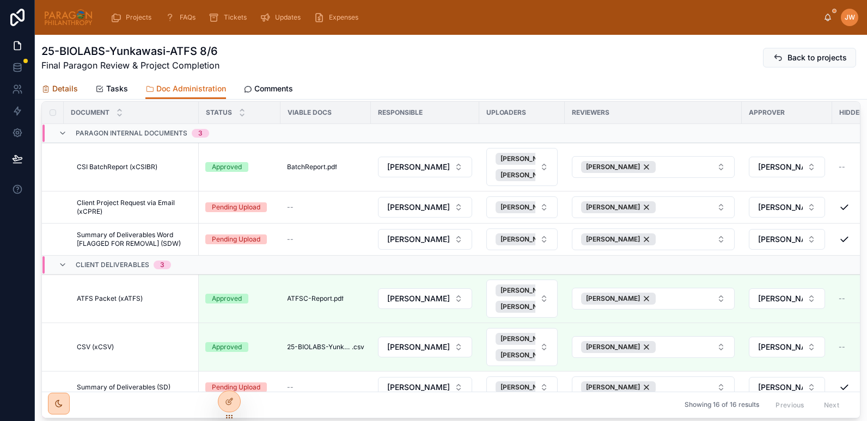
click at [71, 88] on span "Details" at bounding box center [65, 88] width 26 height 11
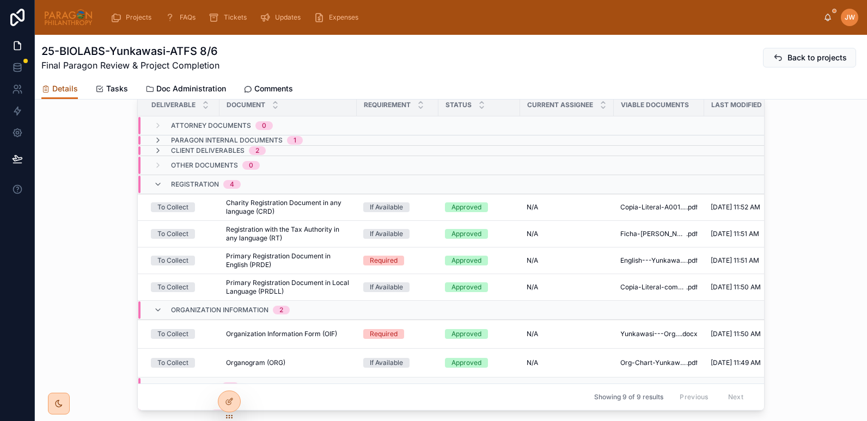
scroll to position [670, 0]
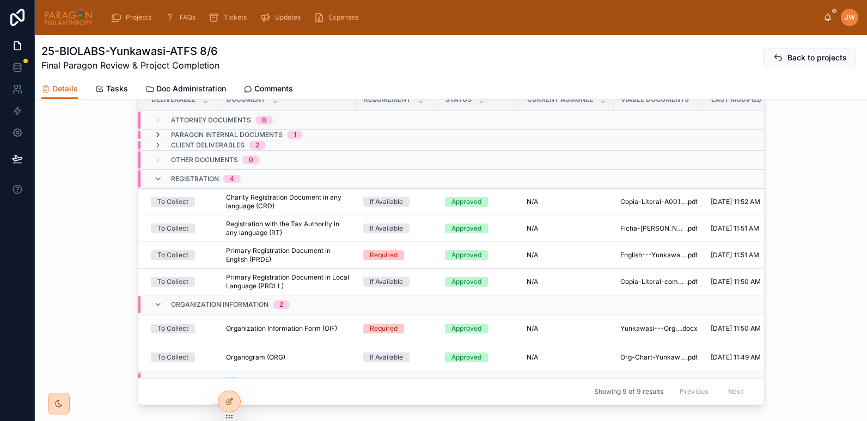
click at [154, 136] on icon at bounding box center [158, 135] width 9 height 9
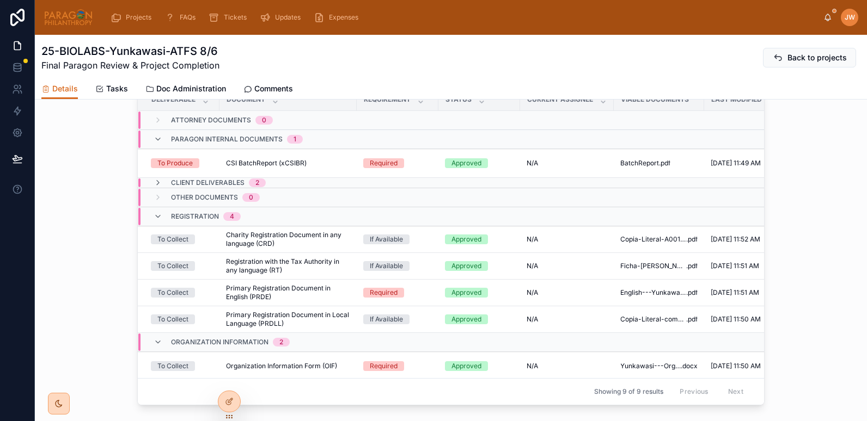
click at [154, 136] on icon at bounding box center [158, 139] width 9 height 9
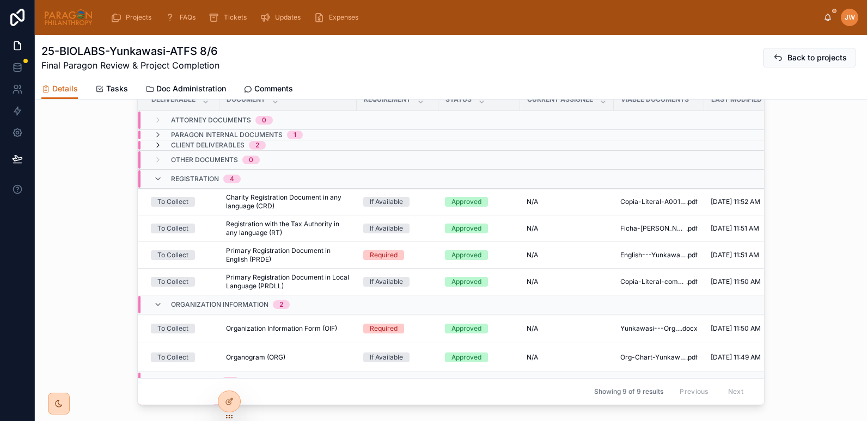
click at [154, 146] on icon at bounding box center [158, 145] width 9 height 9
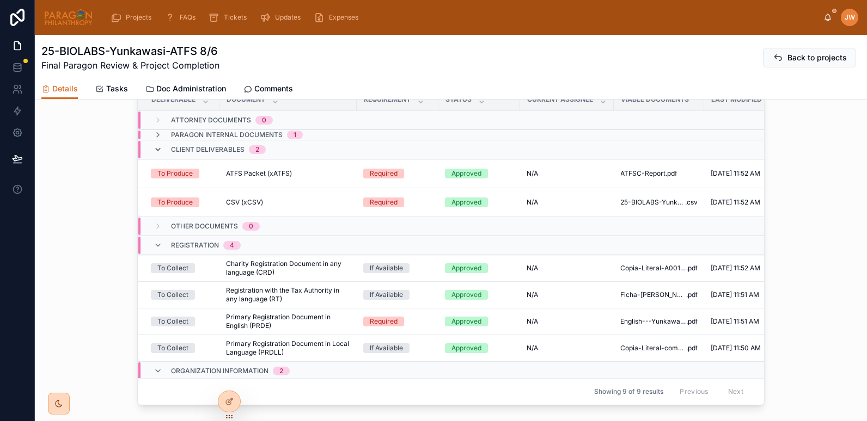
click at [154, 148] on icon at bounding box center [158, 149] width 9 height 9
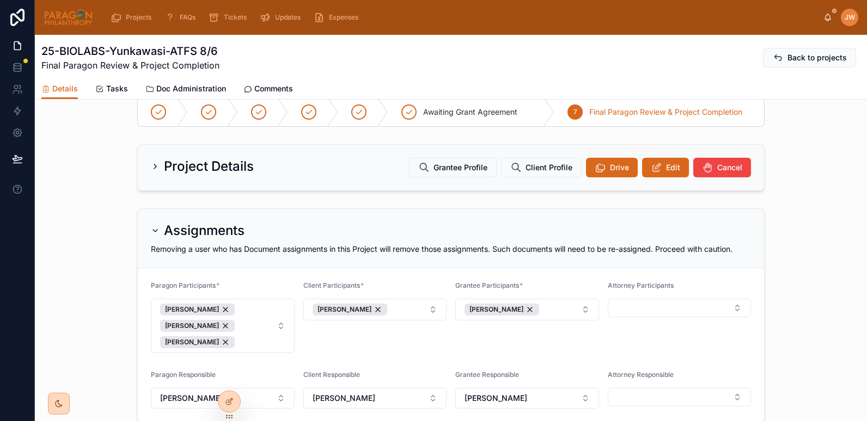
scroll to position [0, 0]
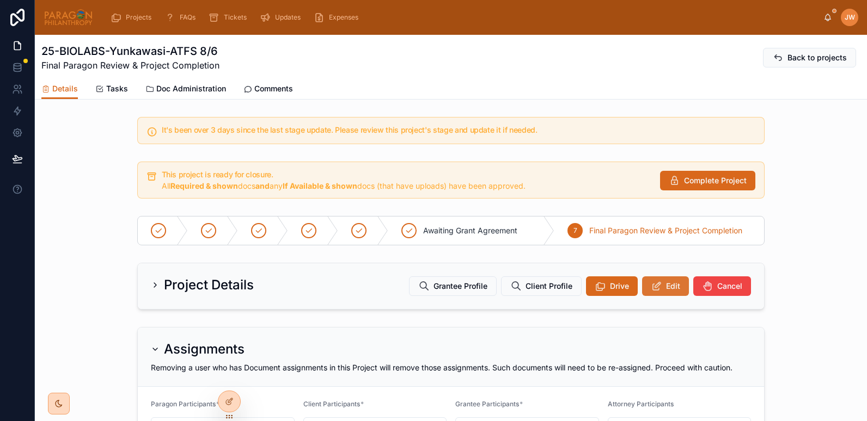
click at [667, 286] on span "Edit" at bounding box center [673, 286] width 14 height 11
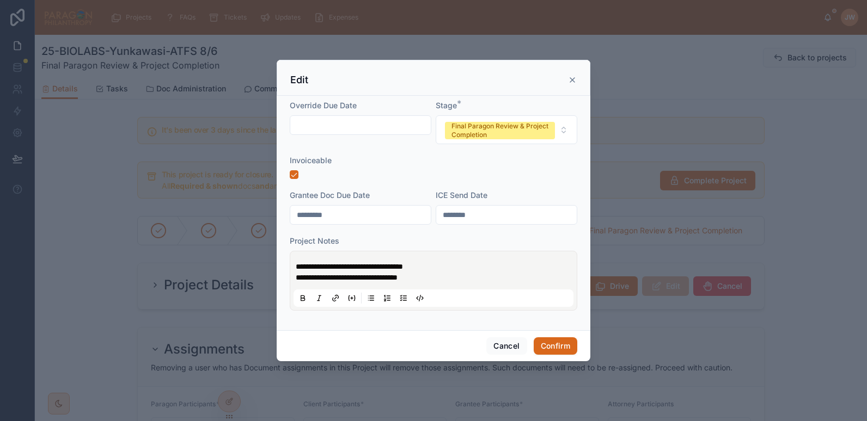
click at [571, 84] on icon at bounding box center [572, 80] width 9 height 9
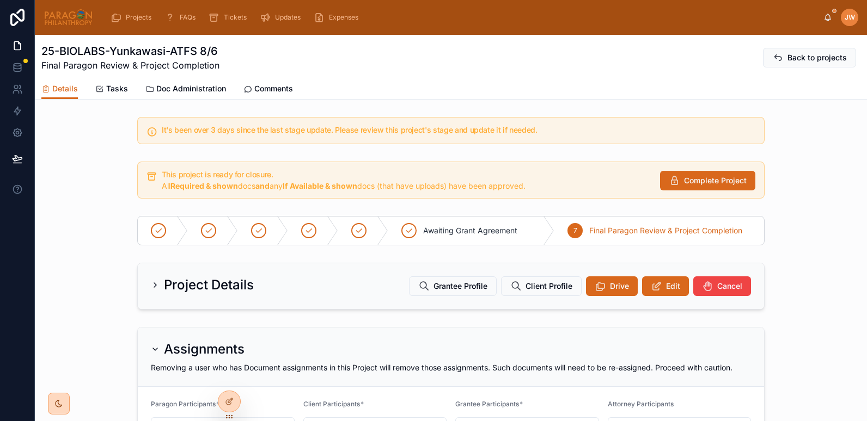
click at [170, 77] on div "25-BIOLABS-Yunkawasi-ATFS 8/6 Final Paragon Review & Project Completion Back to…" at bounding box center [450, 57] width 819 height 44
click at [171, 85] on span "Doc Administration" at bounding box center [191, 88] width 70 height 11
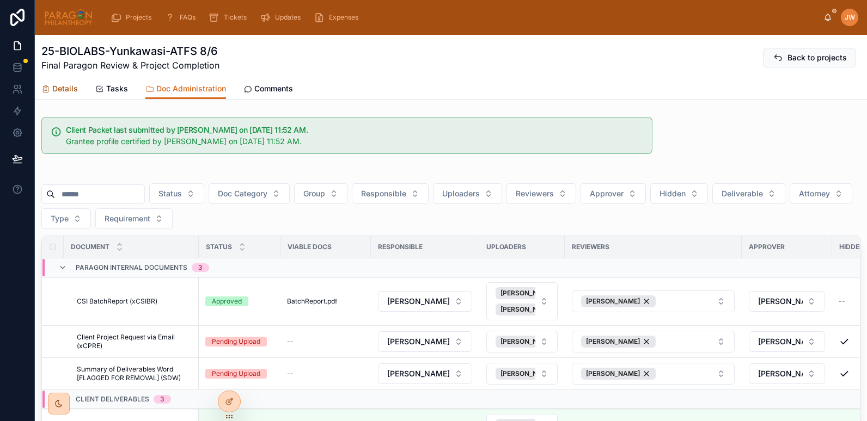
click at [67, 90] on span "Details" at bounding box center [65, 88] width 26 height 11
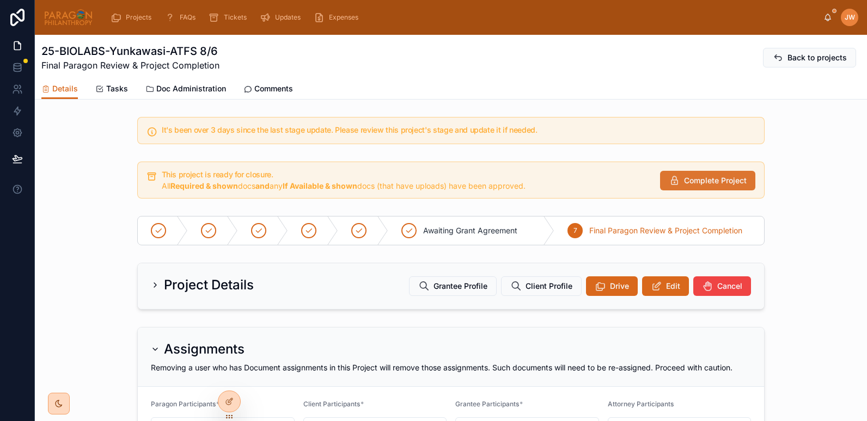
click at [701, 179] on span "Complete Project" at bounding box center [715, 180] width 63 height 11
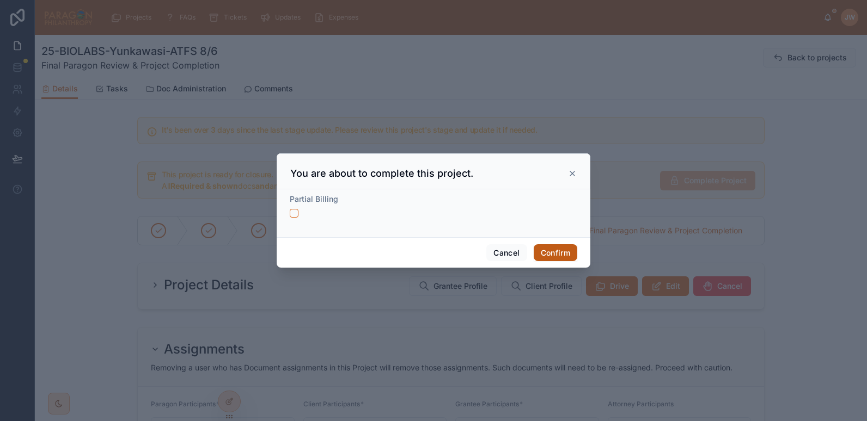
click at [568, 247] on button "Confirm" at bounding box center [555, 252] width 44 height 17
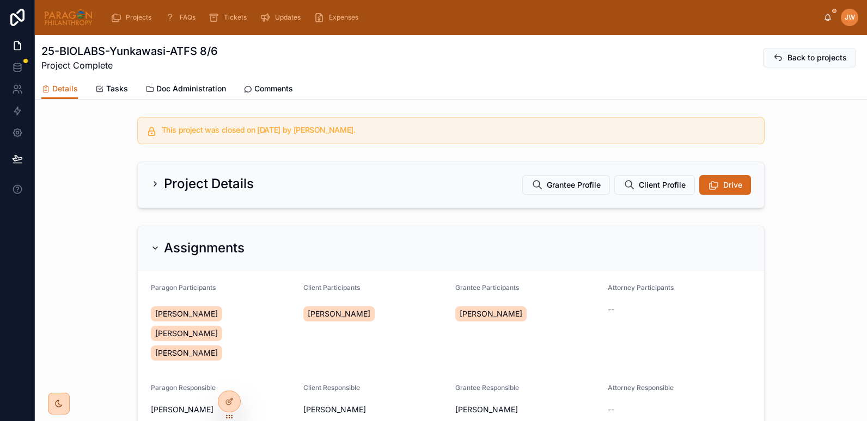
click at [60, 20] on img at bounding box center [69, 17] width 50 height 17
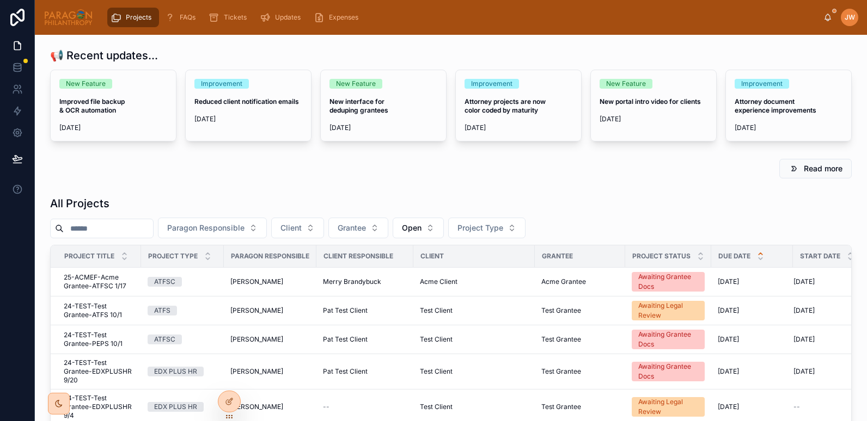
click at [92, 226] on input "text" at bounding box center [108, 228] width 89 height 15
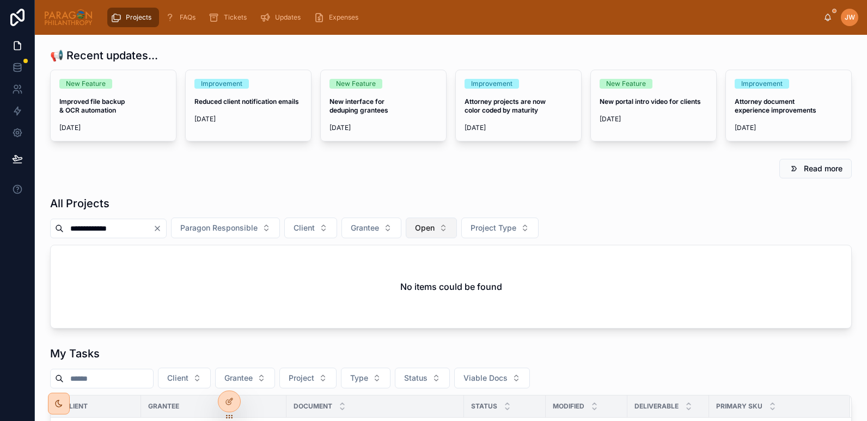
type input "**********"
click at [457, 229] on button "Open" at bounding box center [431, 228] width 51 height 21
click at [415, 274] on div "None" at bounding box center [459, 271] width 131 height 17
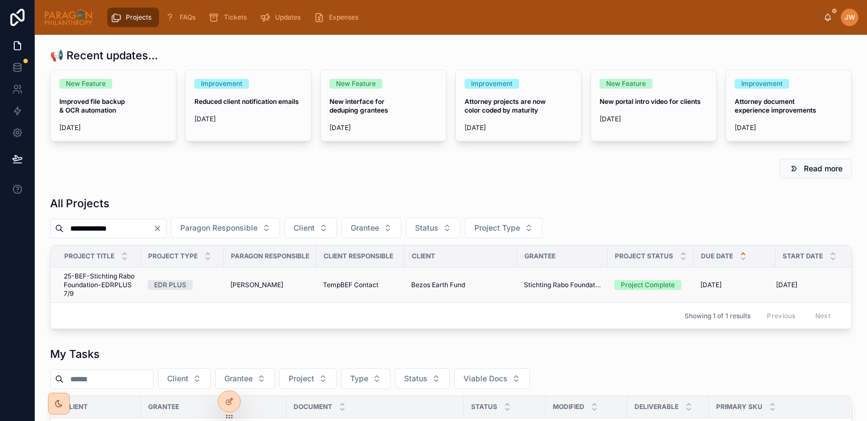
click at [86, 282] on span "25-BEF-Stichting Rabo Foundation-EDRPLUS 7/9" at bounding box center [99, 285] width 71 height 26
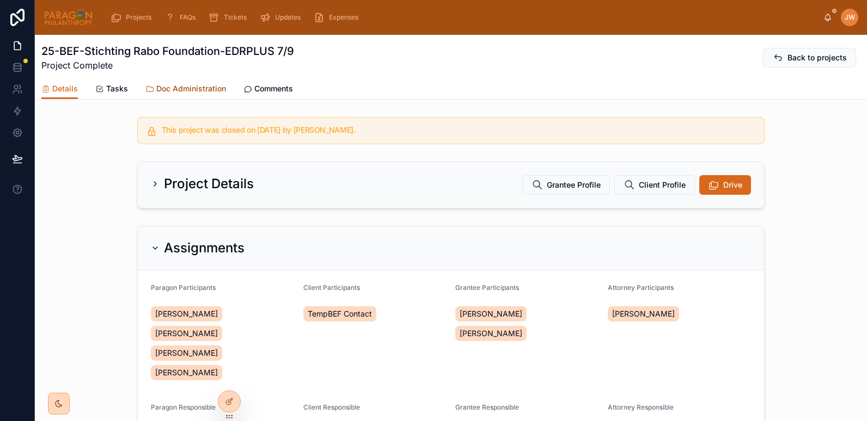
click at [181, 90] on span "Doc Administration" at bounding box center [191, 88] width 70 height 11
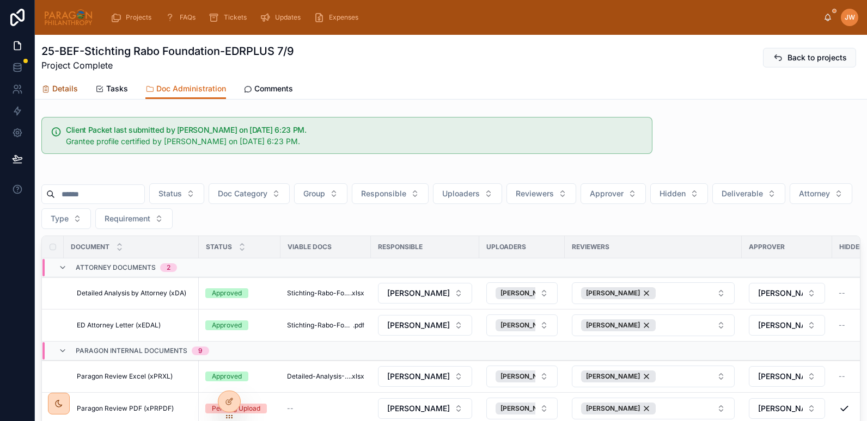
click at [61, 90] on span "Details" at bounding box center [65, 88] width 26 height 11
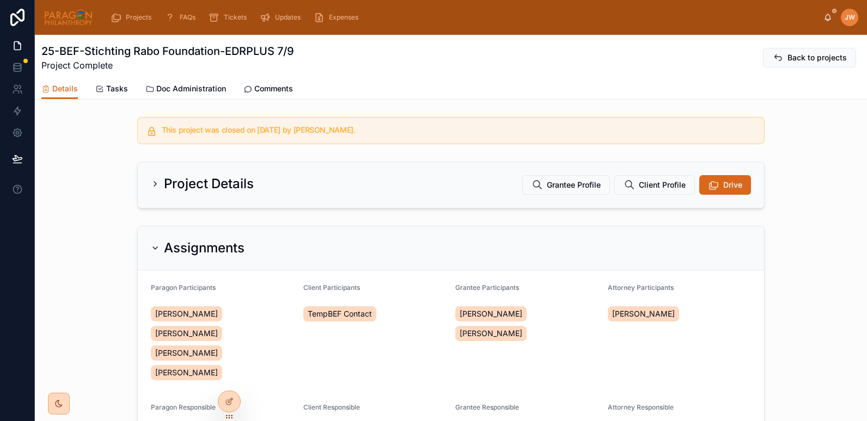
click at [54, 21] on img at bounding box center [69, 17] width 50 height 17
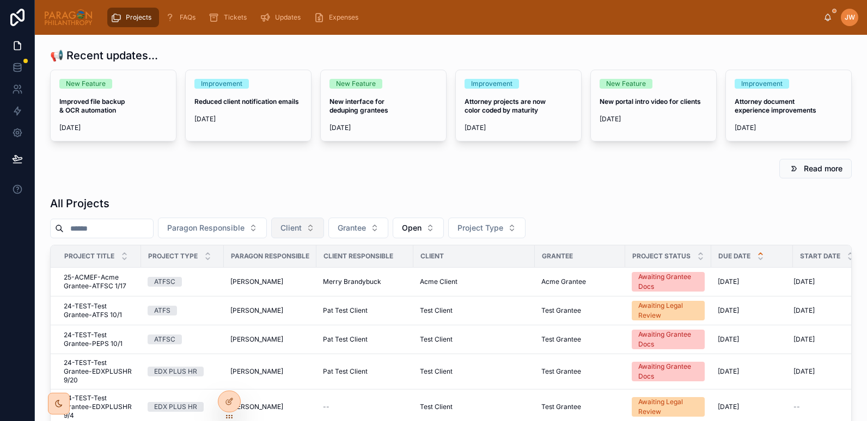
click at [302, 230] on span "Client" at bounding box center [290, 228] width 21 height 11
click at [292, 255] on input "**********" at bounding box center [331, 251] width 109 height 20
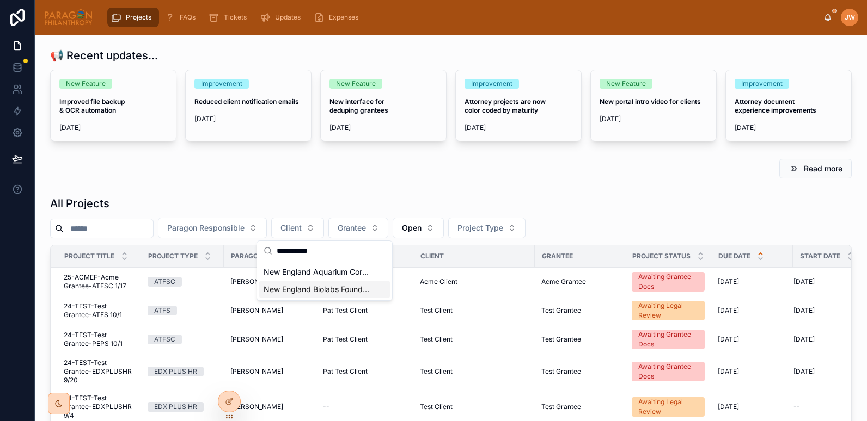
type input "**********"
click at [289, 289] on span "New England Biolabs Foundation" at bounding box center [317, 289] width 109 height 11
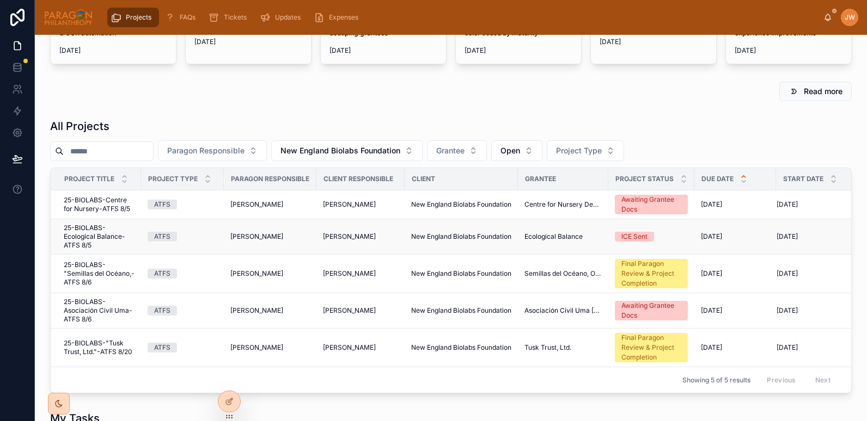
scroll to position [101, 0]
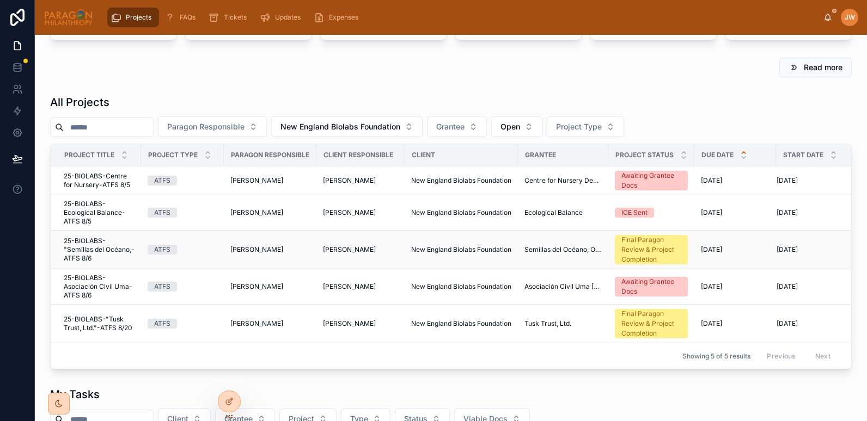
click at [83, 252] on span "25-BIOLABS-"Semillas del Océano,-ATFS 8/6" at bounding box center [99, 250] width 71 height 26
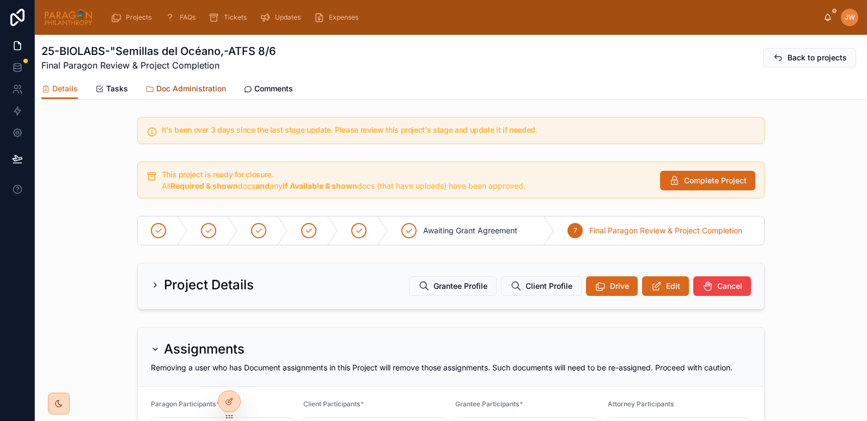
click at [181, 89] on span "Doc Administration" at bounding box center [191, 88] width 70 height 11
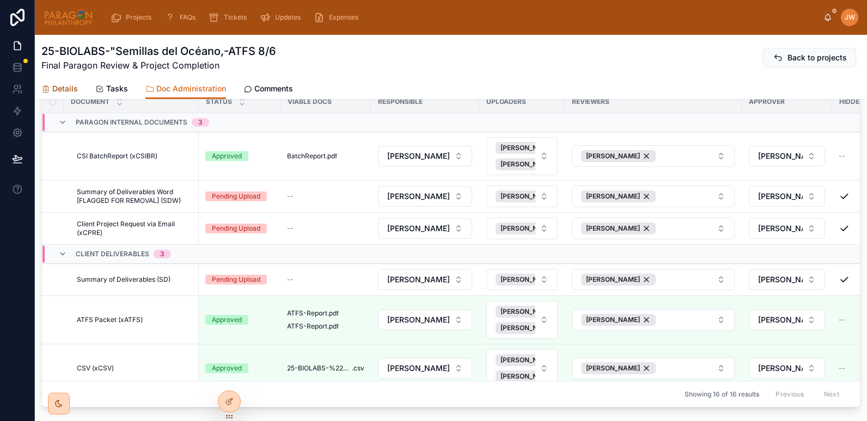
click at [54, 89] on span "Details" at bounding box center [65, 88] width 26 height 11
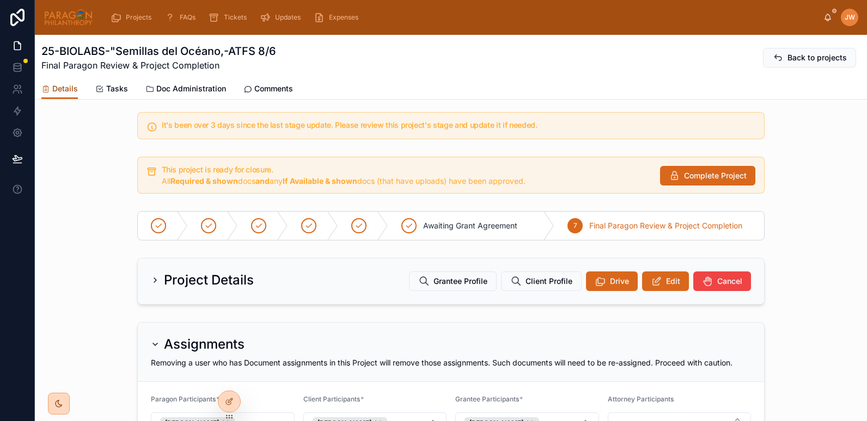
scroll to position [2, 0]
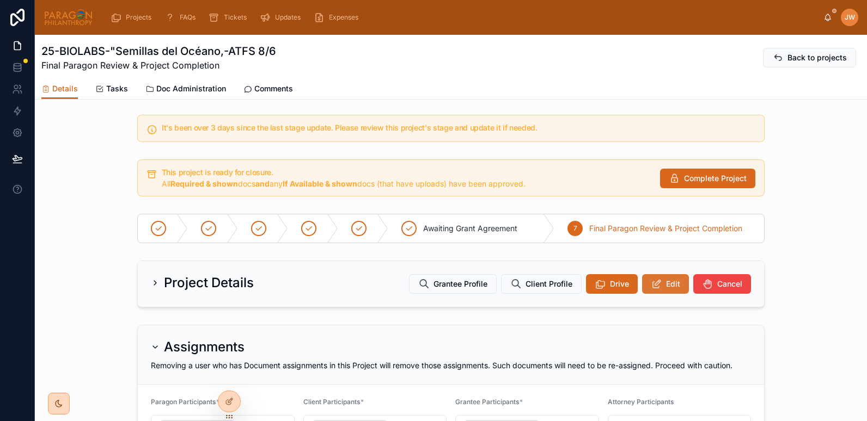
click at [666, 289] on span "Edit" at bounding box center [673, 284] width 14 height 11
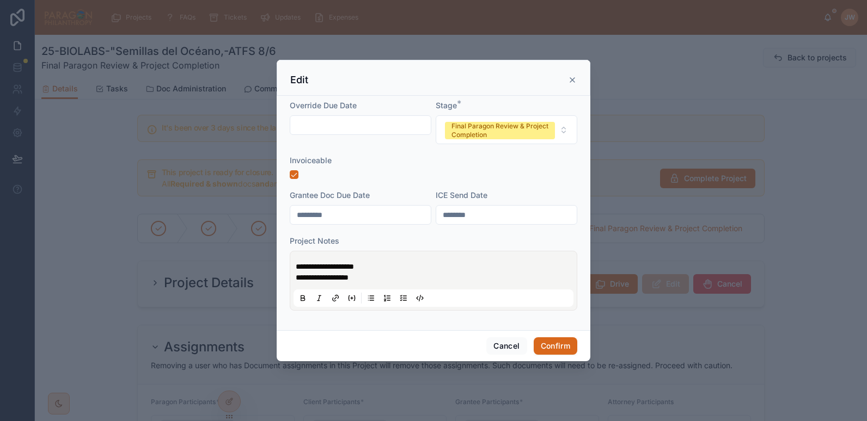
click at [569, 83] on icon at bounding box center [572, 80] width 9 height 9
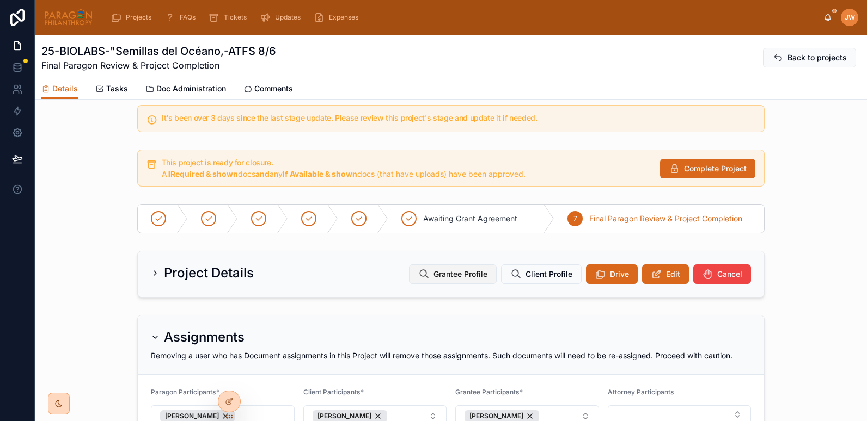
scroll to position [0, 0]
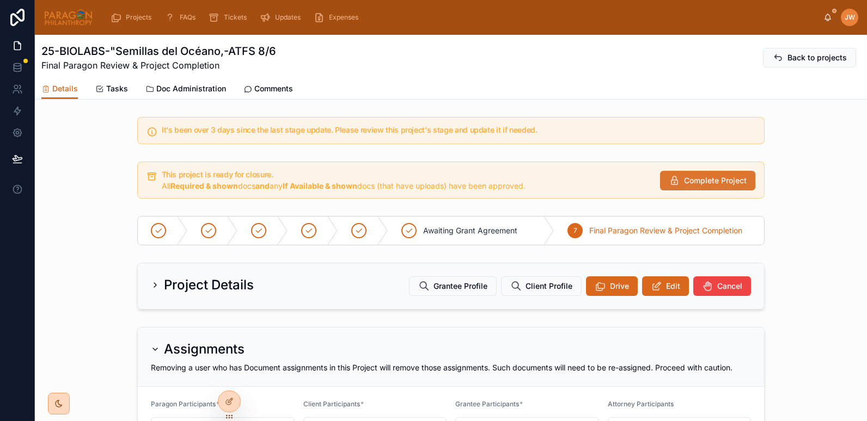
click at [675, 180] on icon at bounding box center [674, 180] width 10 height 11
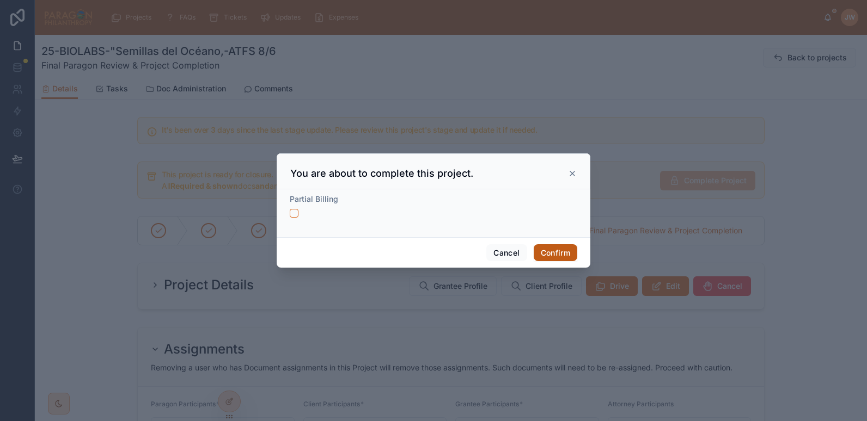
click at [559, 249] on button "Confirm" at bounding box center [555, 252] width 44 height 17
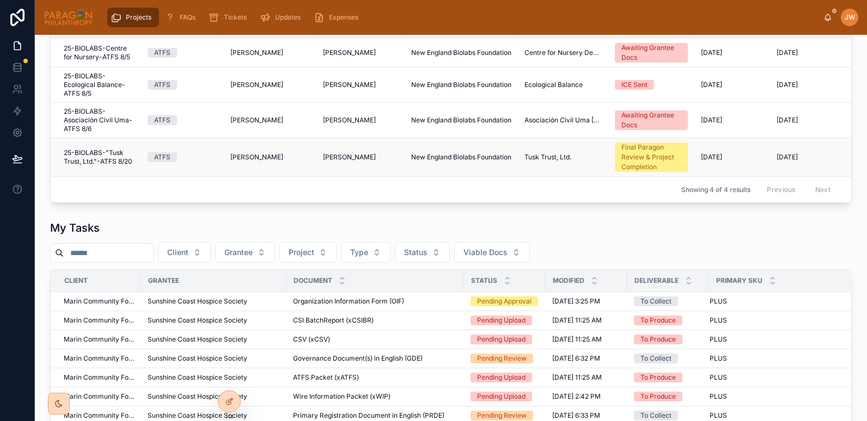
scroll to position [226, 0]
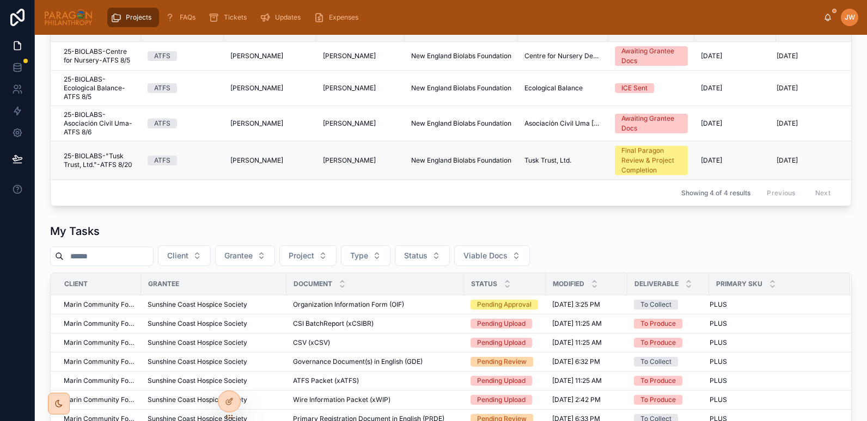
click at [81, 159] on span "25-BIOLABS-"Tusk Trust, Ltd."-ATFS 8/20" at bounding box center [99, 160] width 71 height 17
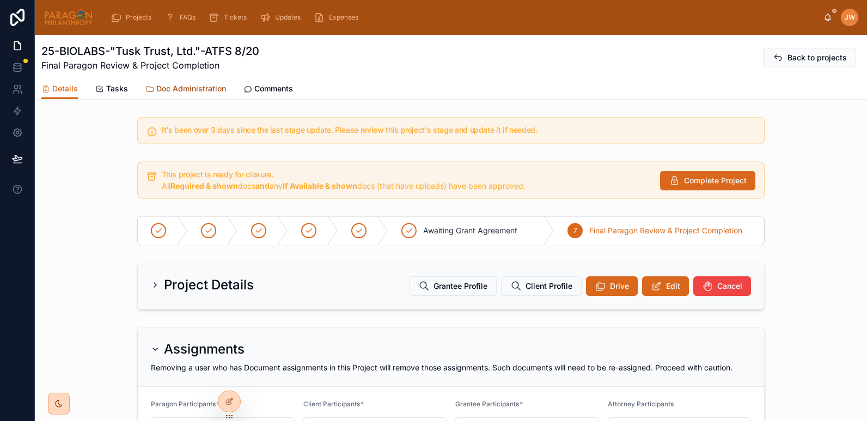
click at [212, 89] on span "Doc Administration" at bounding box center [191, 88] width 70 height 11
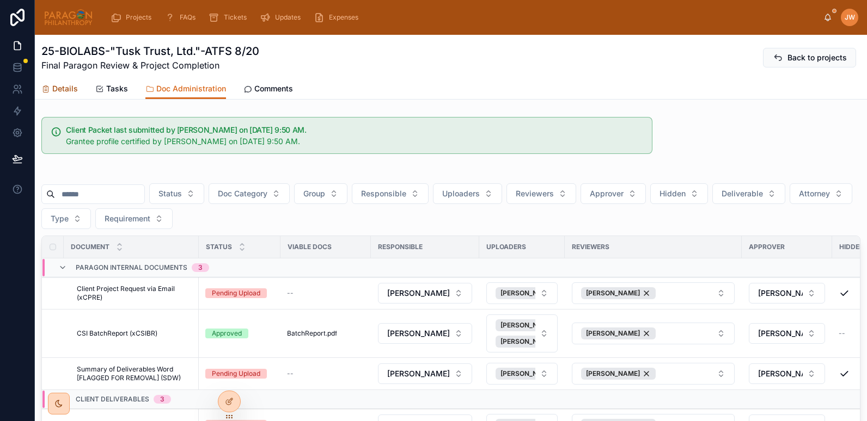
click at [60, 91] on span "Details" at bounding box center [65, 88] width 26 height 11
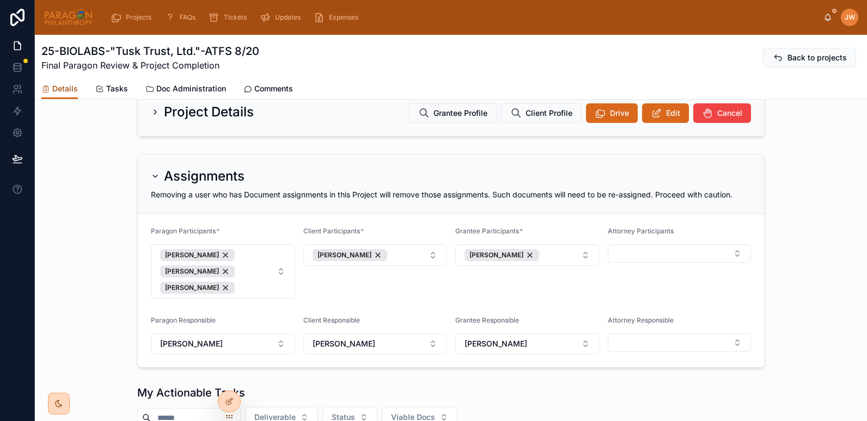
scroll to position [176, 0]
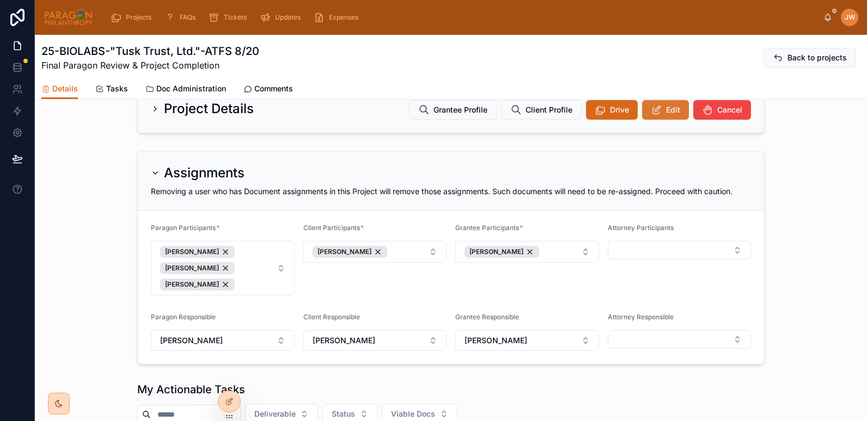
click at [666, 111] on span "Edit" at bounding box center [673, 110] width 14 height 11
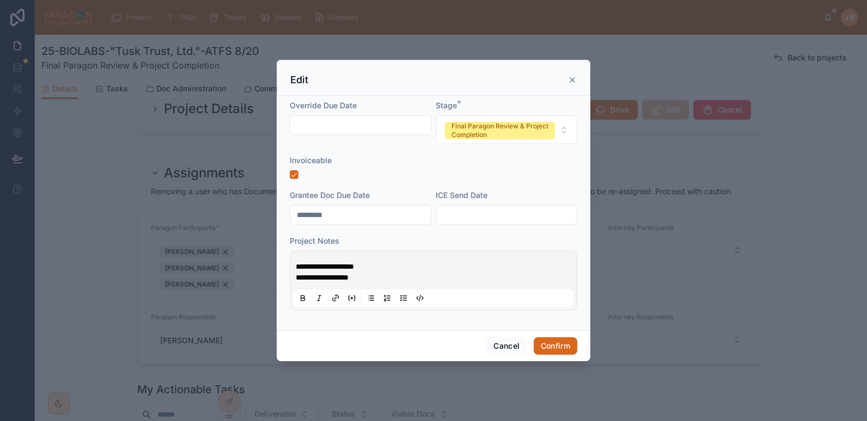
click at [567, 80] on div "Edit" at bounding box center [433, 79] width 286 height 13
click at [570, 77] on icon at bounding box center [572, 80] width 9 height 9
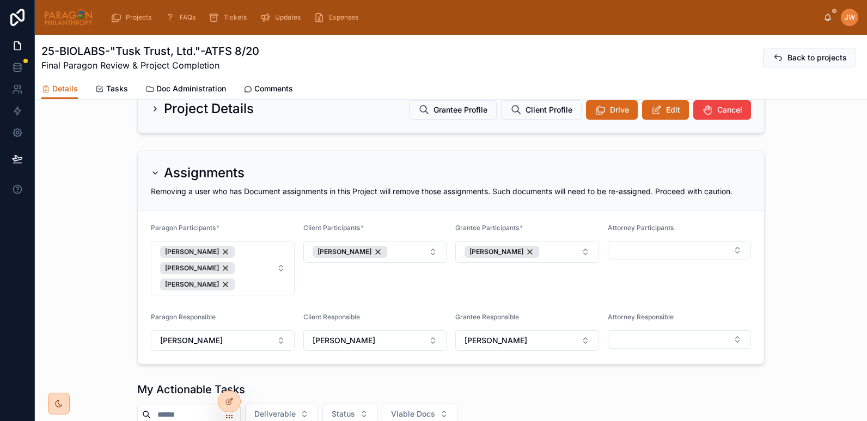
scroll to position [0, 0]
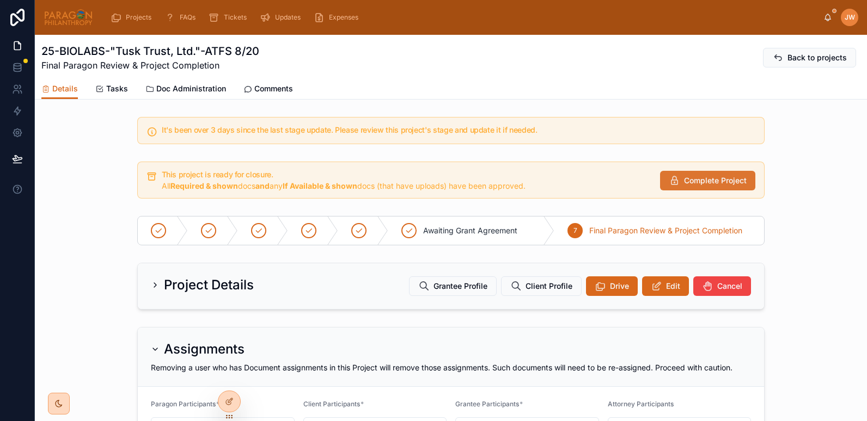
click at [678, 176] on button "Complete Project" at bounding box center [707, 181] width 95 height 20
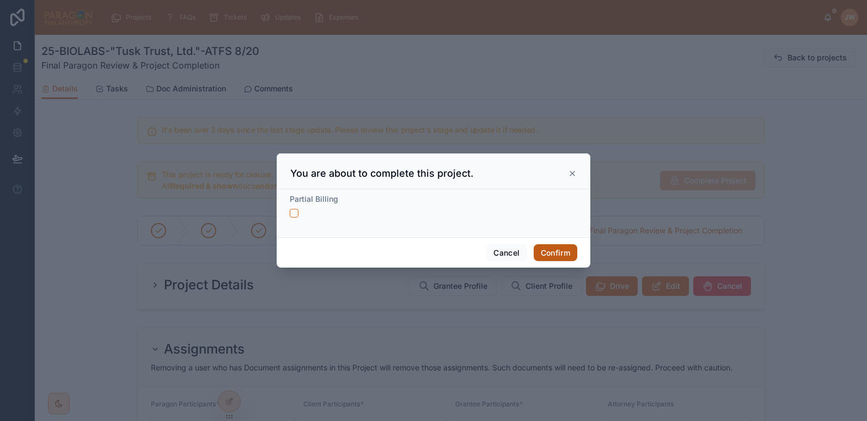
click at [557, 248] on button "Confirm" at bounding box center [555, 252] width 44 height 17
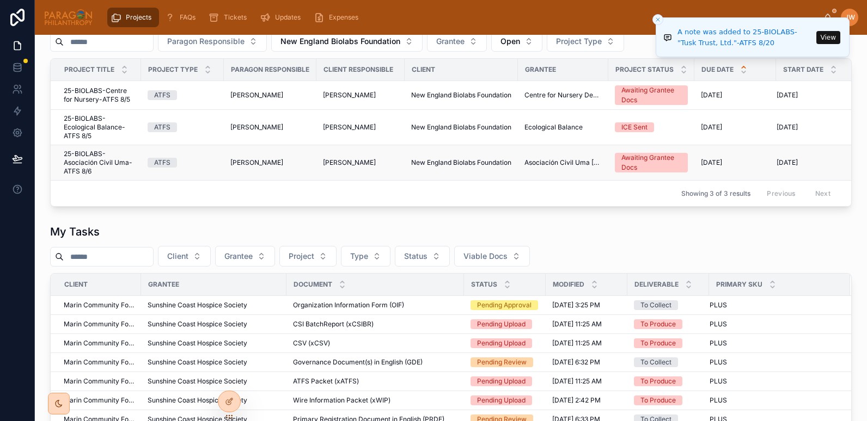
scroll to position [149, 0]
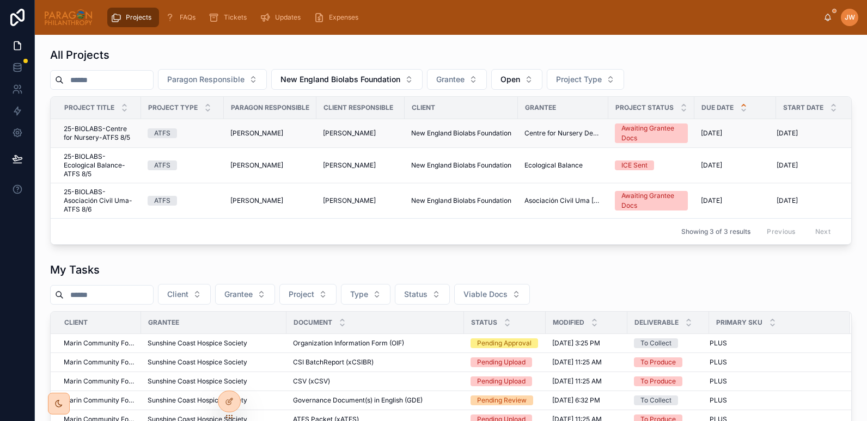
click at [84, 133] on span "25-BIOLABS-Centre for Nursery-ATFS 8/5" at bounding box center [99, 133] width 71 height 17
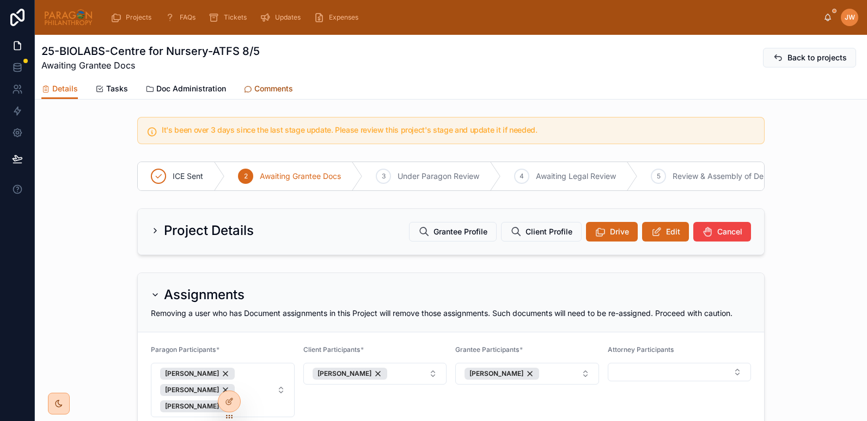
click at [274, 91] on span "Comments" at bounding box center [273, 88] width 39 height 11
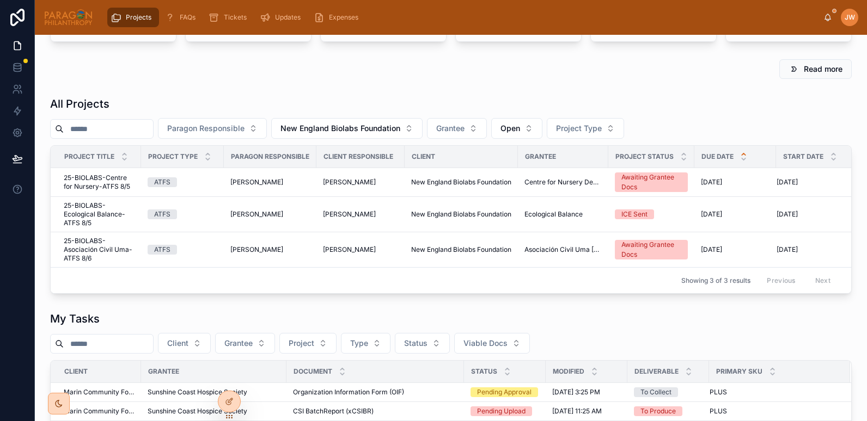
scroll to position [101, 0]
click at [78, 213] on span "25-BIOLABS-Ecological Balance-ATFS 8/5" at bounding box center [99, 213] width 71 height 26
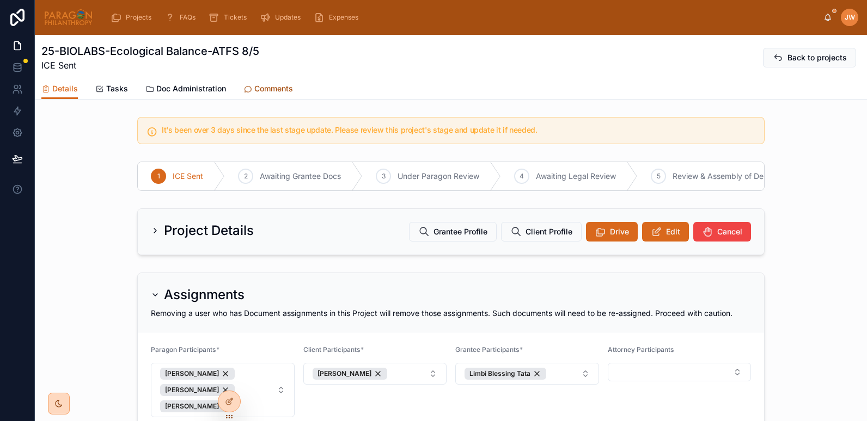
click at [280, 89] on span "Comments" at bounding box center [273, 88] width 39 height 11
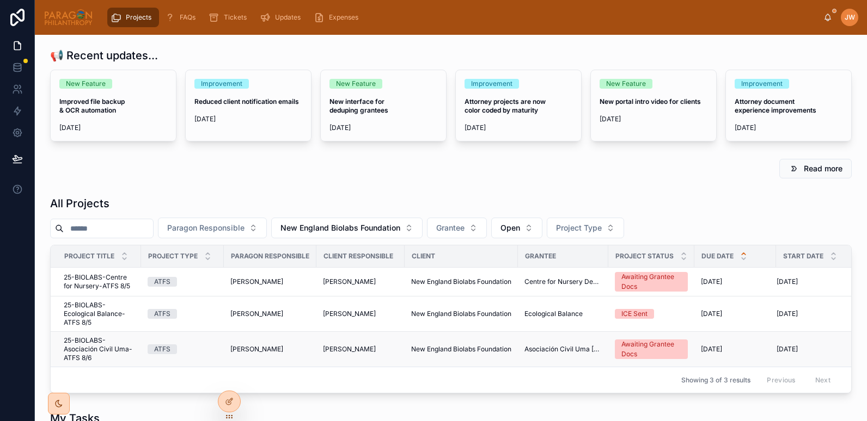
click at [93, 347] on span "25-BIOLABS-Asociación Civil Uma-ATFS 8/6" at bounding box center [99, 349] width 71 height 26
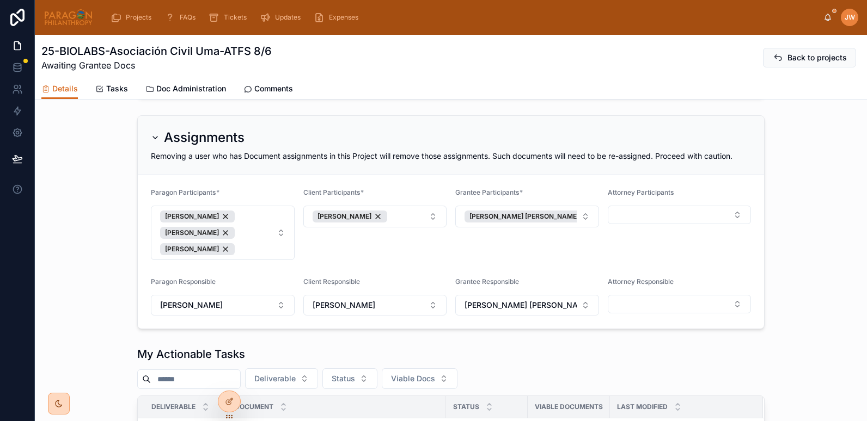
scroll to position [157, 0]
click at [268, 81] on link "Comments" at bounding box center [268, 90] width 50 height 22
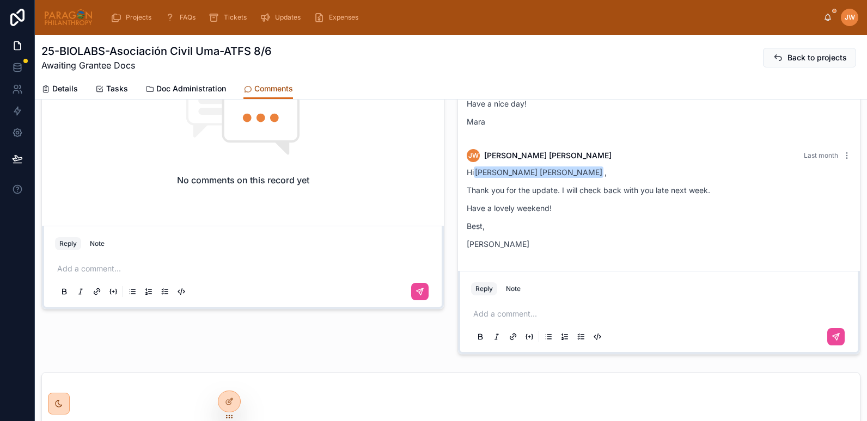
scroll to position [432, 0]
click at [478, 314] on p at bounding box center [661, 313] width 376 height 11
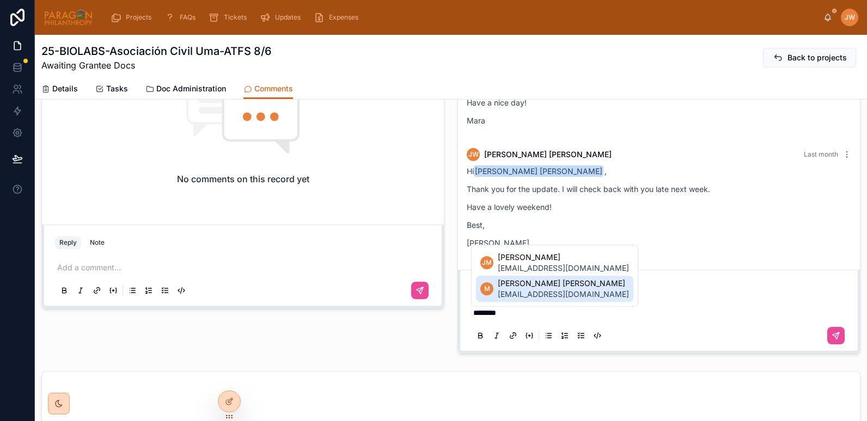
click at [509, 288] on span "[PERSON_NAME] [PERSON_NAME]" at bounding box center [563, 283] width 131 height 11
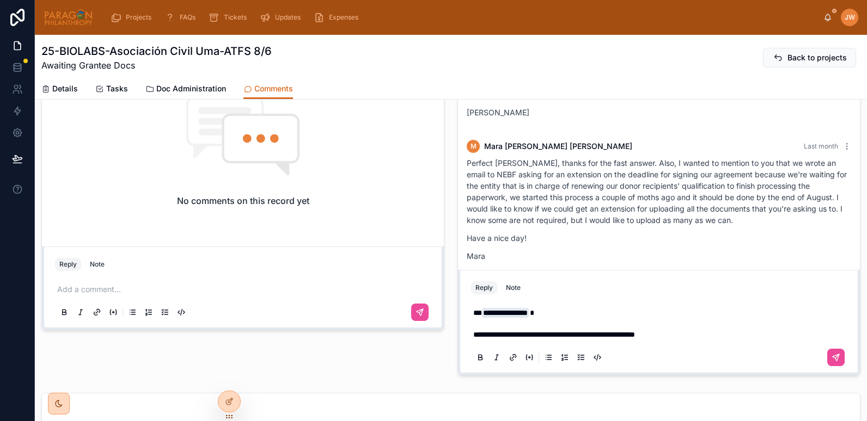
scroll to position [401, 0]
drag, startPoint x: 554, startPoint y: 185, endPoint x: 709, endPoint y: 187, distance: 155.7
click at [709, 187] on p "Perfect [PERSON_NAME], thanks for the fast answer. Also, I wanted to mention to…" at bounding box center [659, 192] width 384 height 69
copy p "renewing our donor recipients' qualification"
click at [681, 329] on p at bounding box center [661, 323] width 376 height 11
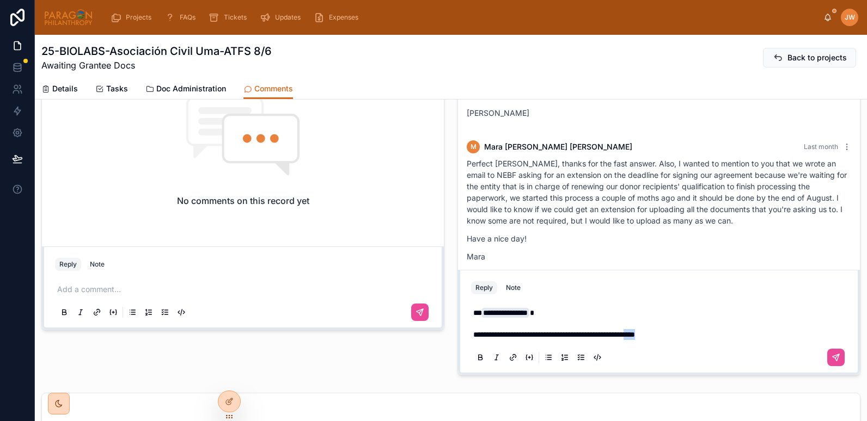
drag, startPoint x: 659, startPoint y: 335, endPoint x: 681, endPoint y: 336, distance: 22.3
click at [681, 336] on p "**********" at bounding box center [661, 334] width 376 height 11
click at [691, 336] on span "**********" at bounding box center [607, 335] width 268 height 8
click at [824, 334] on p "**********" at bounding box center [661, 334] width 376 height 11
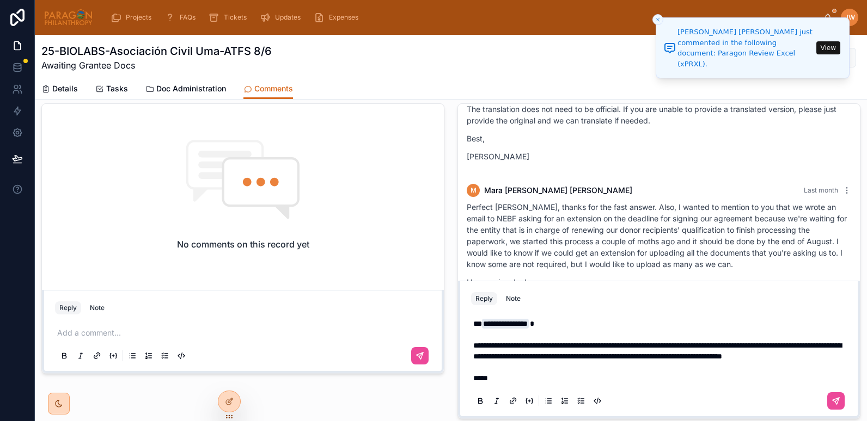
scroll to position [356, 0]
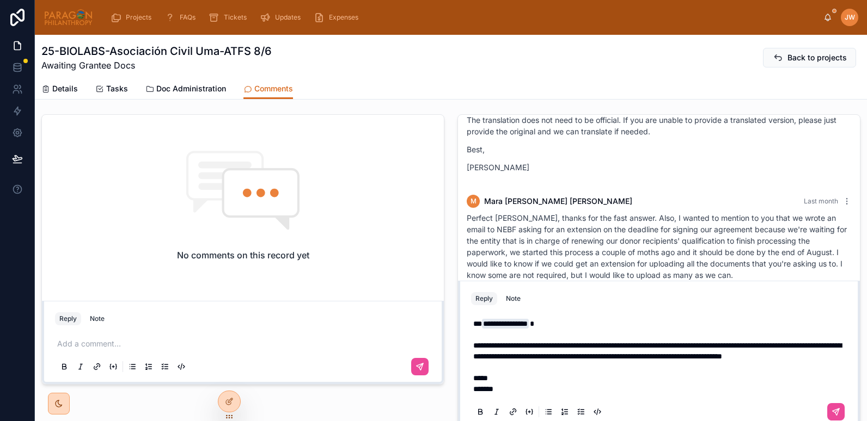
click at [582, 353] on p "**********" at bounding box center [661, 351] width 376 height 22
click at [552, 351] on p "**********" at bounding box center [661, 351] width 376 height 22
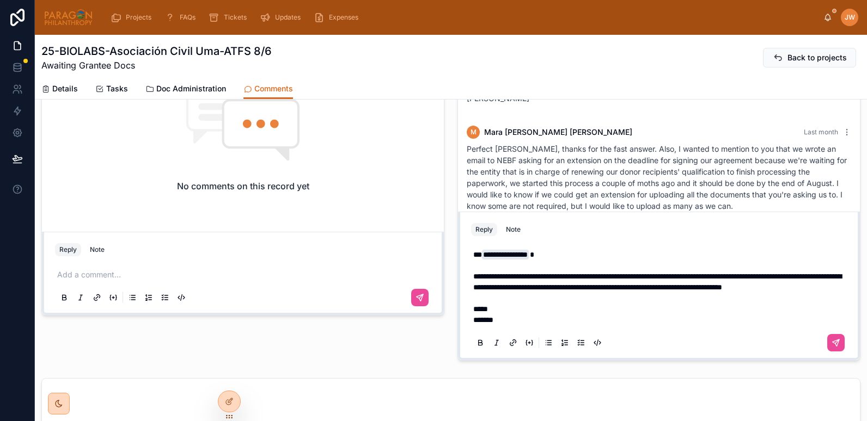
scroll to position [427, 0]
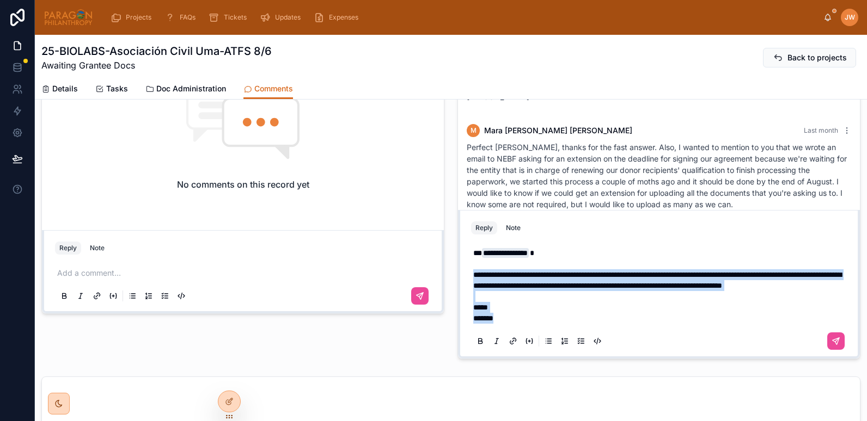
drag, startPoint x: 502, startPoint y: 315, endPoint x: 462, endPoint y: 261, distance: 67.3
click at [464, 261] on div "**********" at bounding box center [658, 297] width 389 height 120
copy div "**********"
click at [598, 302] on p at bounding box center [661, 296] width 376 height 11
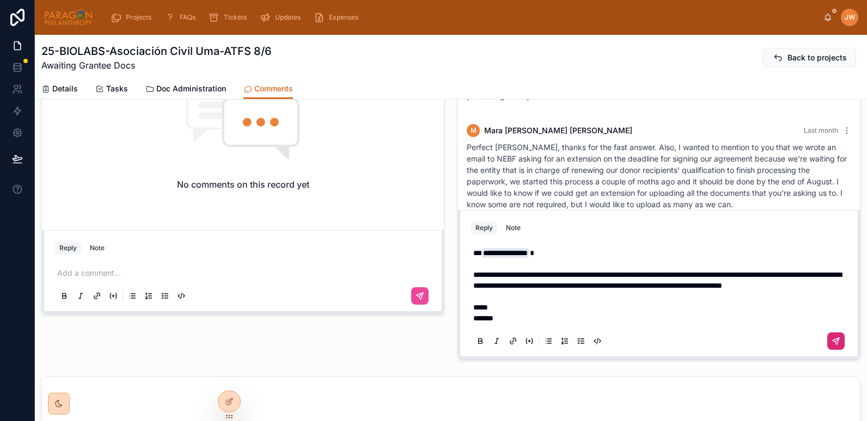
click at [831, 343] on icon at bounding box center [835, 341] width 9 height 9
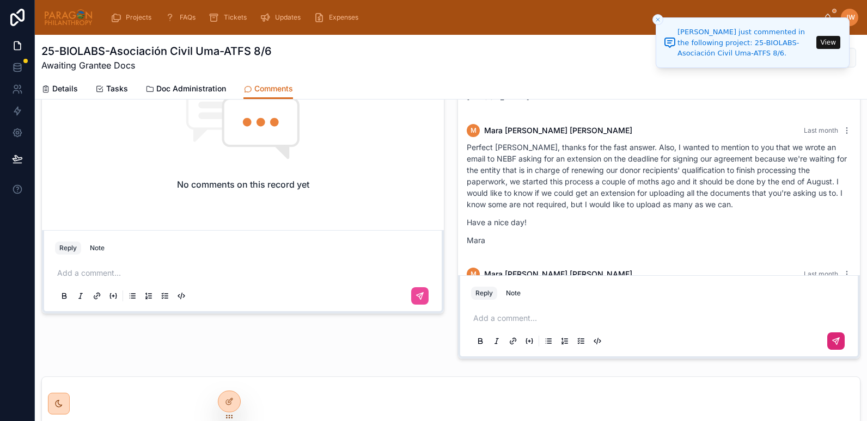
click at [60, 22] on img at bounding box center [69, 17] width 50 height 17
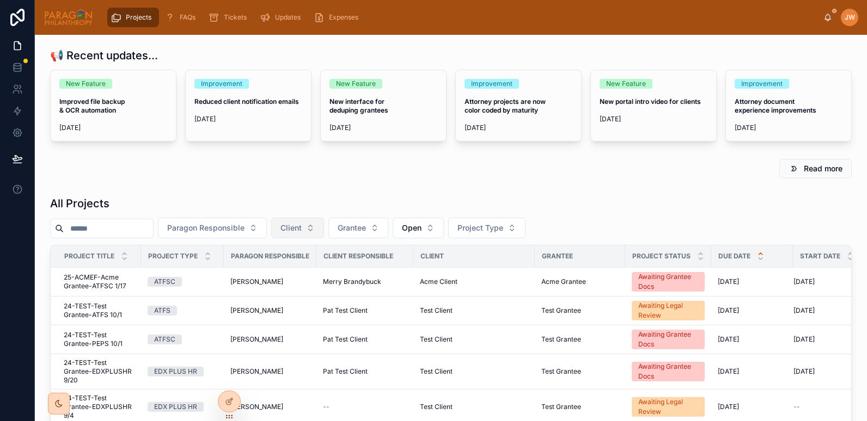
click at [324, 230] on button "Client" at bounding box center [297, 228] width 53 height 21
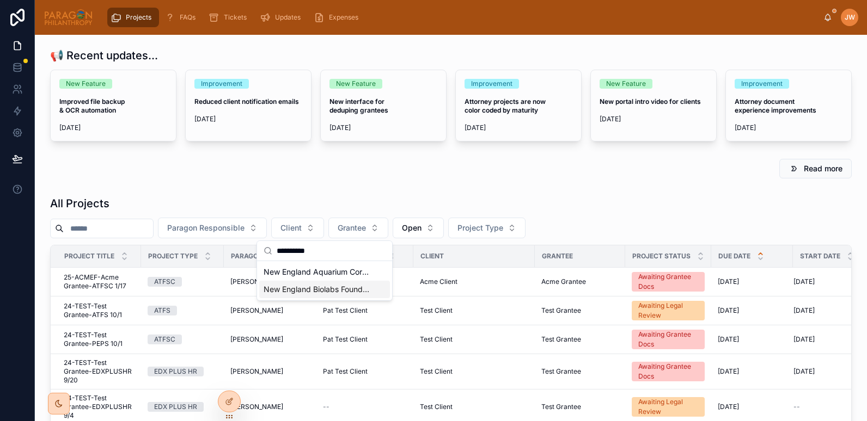
type input "**********"
click at [302, 292] on span "New England Biolabs Foundation" at bounding box center [317, 289] width 109 height 11
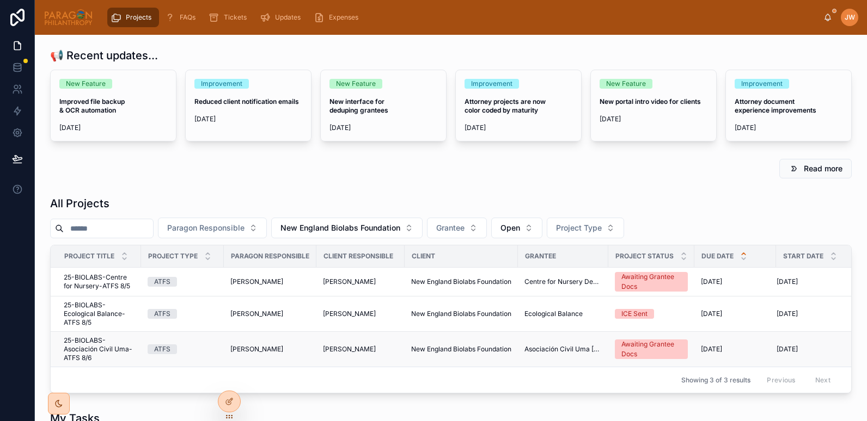
click at [91, 343] on span "25-BIOLABS-Asociación Civil Uma-ATFS 8/6" at bounding box center [99, 349] width 71 height 26
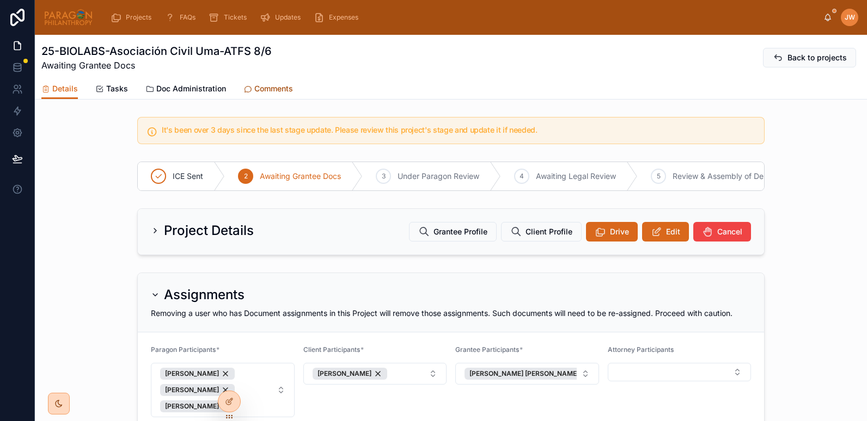
click at [261, 90] on span "Comments" at bounding box center [273, 88] width 39 height 11
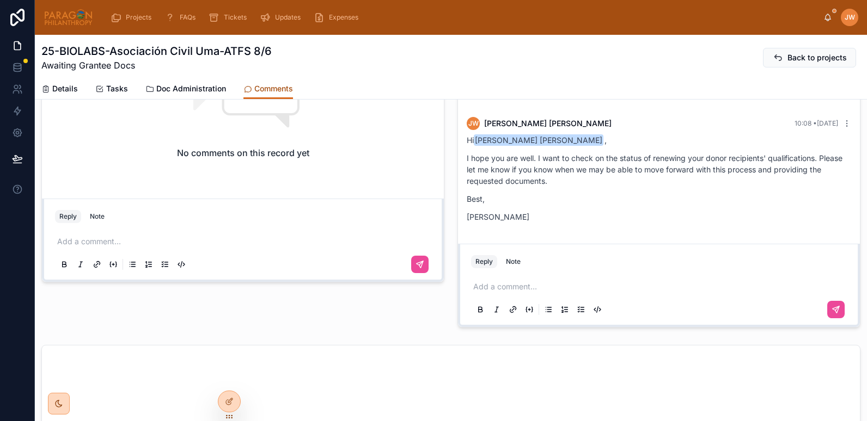
scroll to position [173, 0]
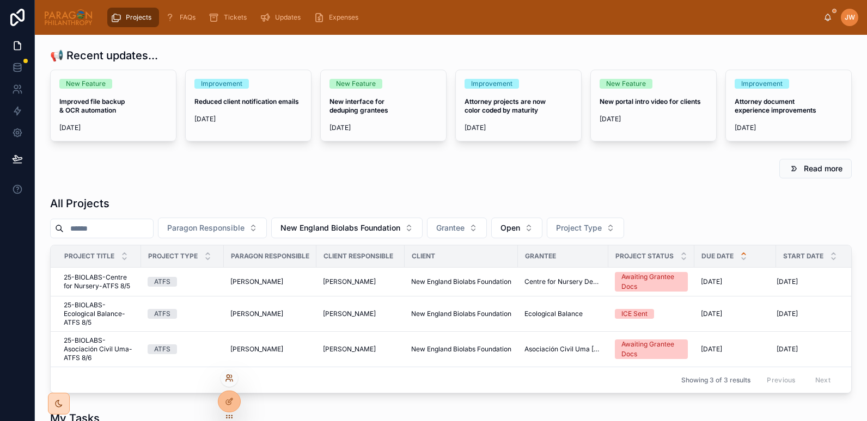
click at [228, 379] on icon at bounding box center [228, 380] width 4 height 2
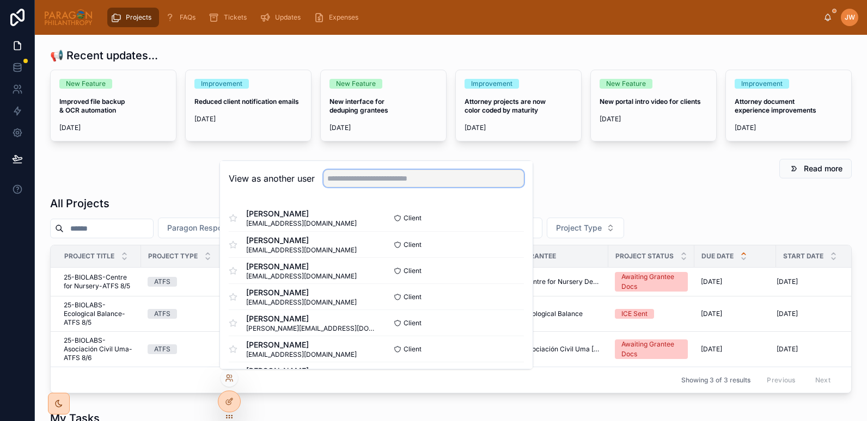
click at [354, 174] on input "text" at bounding box center [423, 178] width 200 height 17
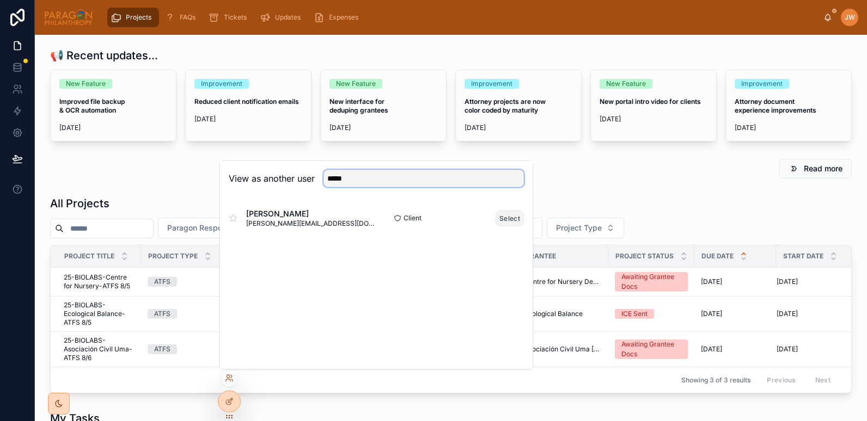
type input "*****"
click at [512, 219] on button "Select" at bounding box center [509, 219] width 28 height 16
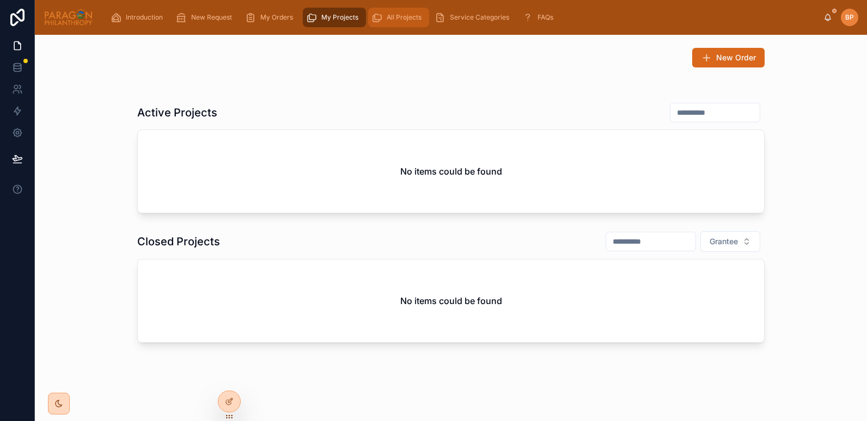
click at [389, 18] on span "All Projects" at bounding box center [403, 17] width 35 height 9
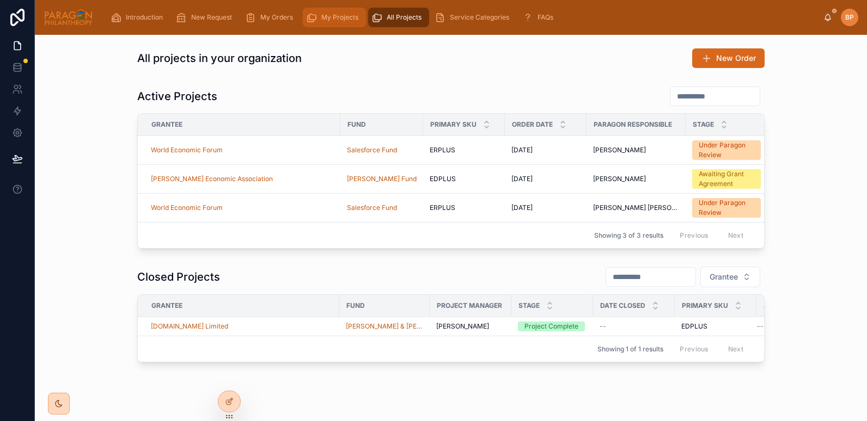
click at [326, 22] on div "My Projects" at bounding box center [334, 17] width 57 height 17
